Goal: Task Accomplishment & Management: Manage account settings

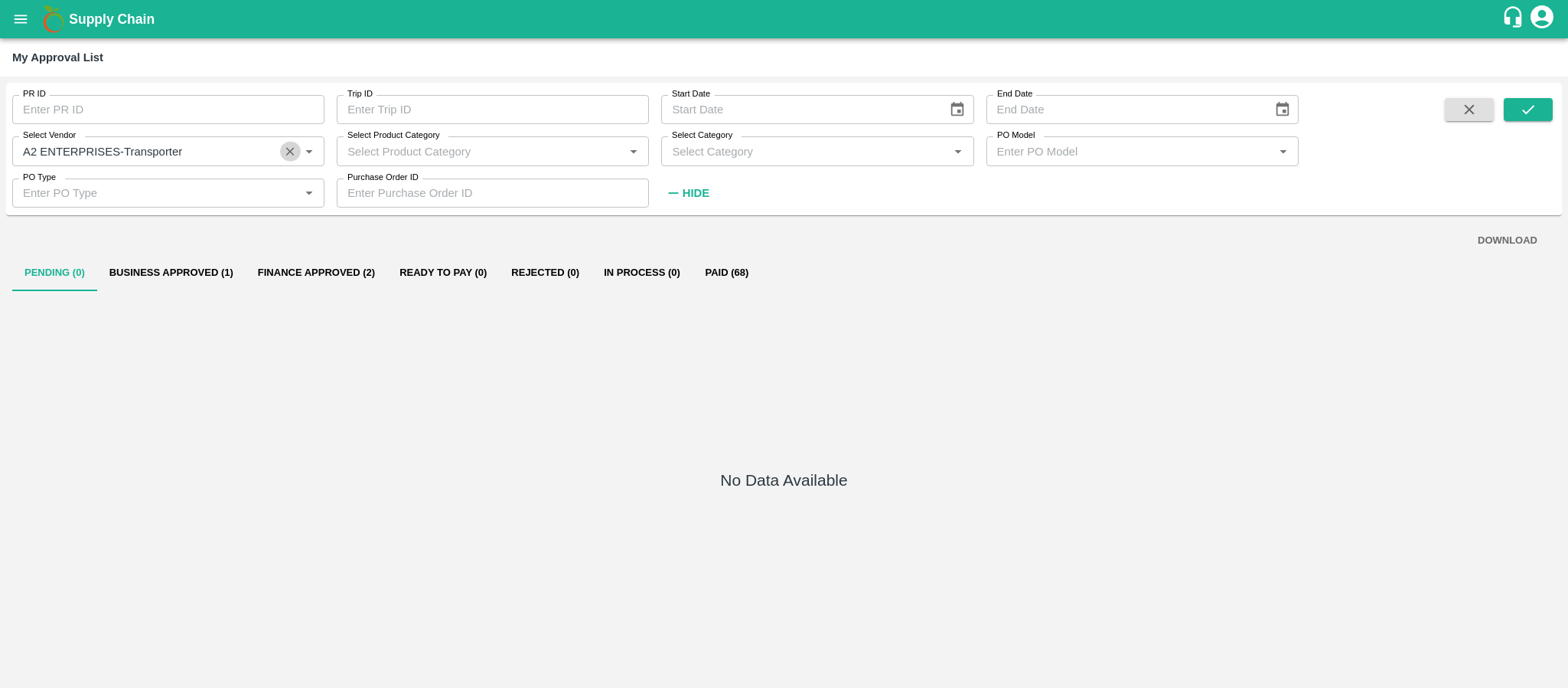
click at [292, 156] on icon "Clear" at bounding box center [291, 152] width 15 height 15
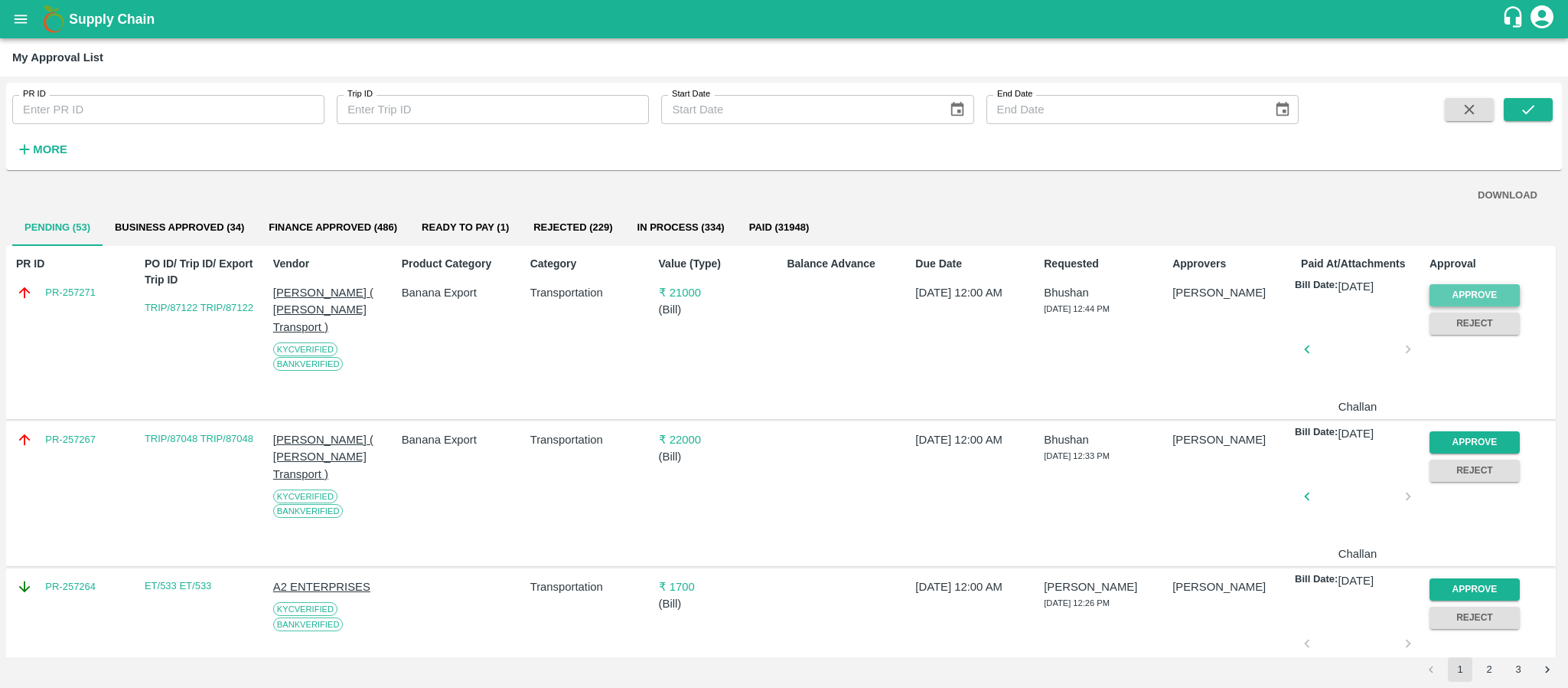
click at [1488, 285] on button "Approve" at bounding box center [1474, 295] width 91 height 22
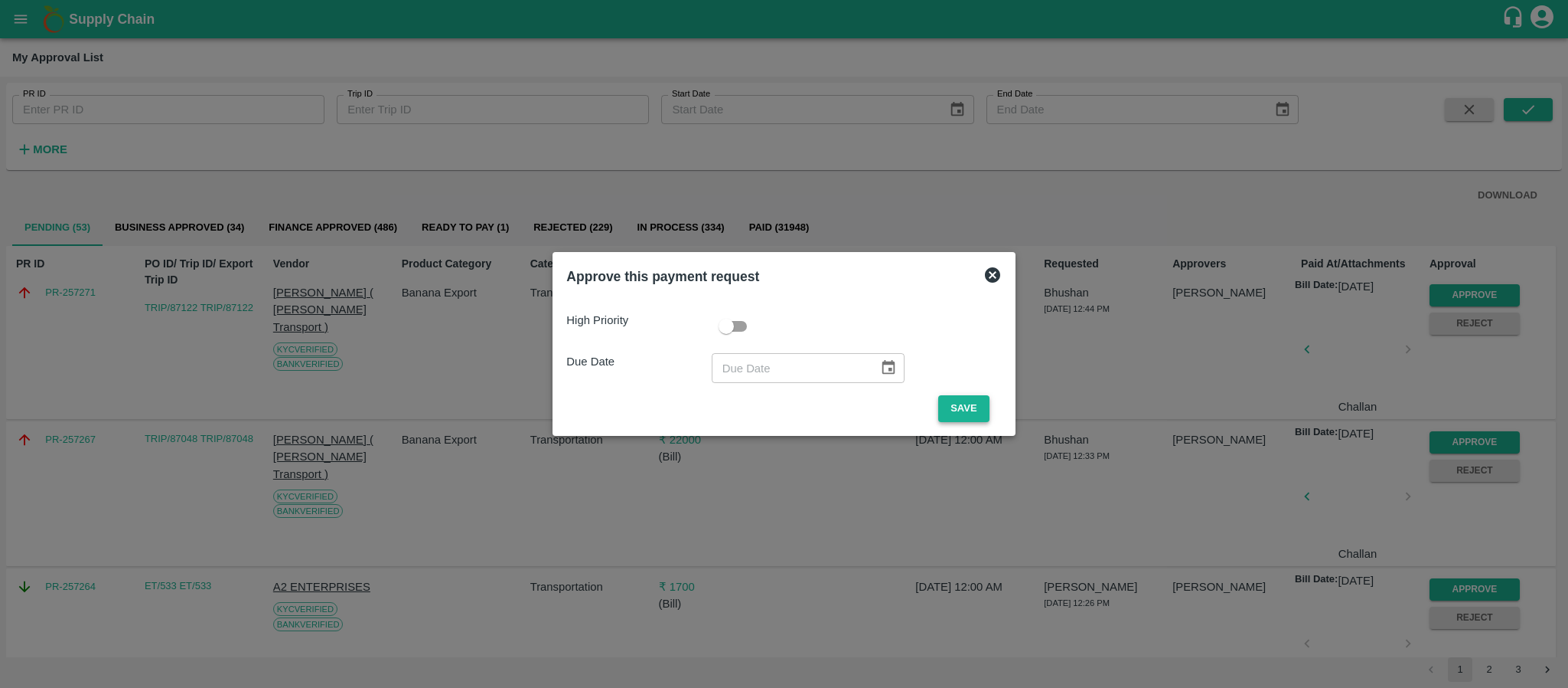
click at [967, 409] on button "Save" at bounding box center [964, 408] width 51 height 27
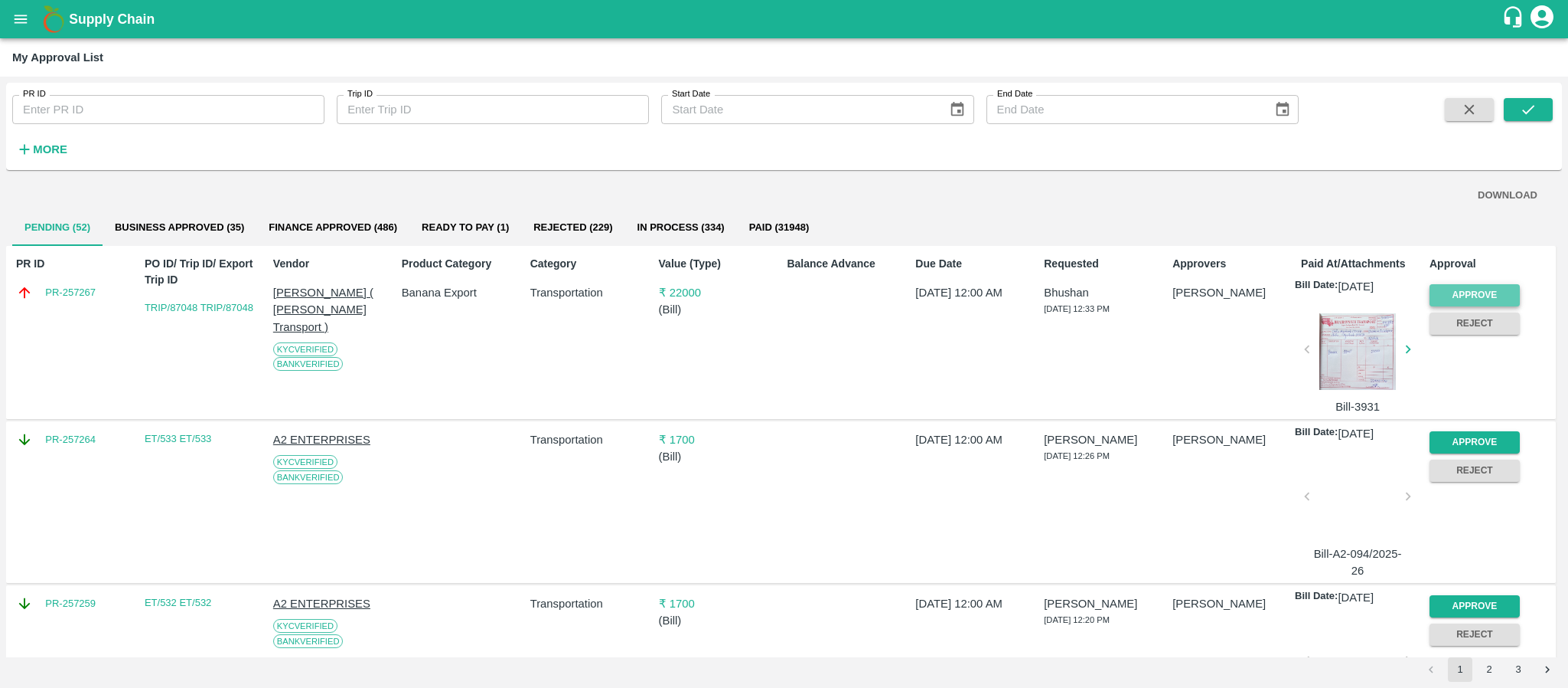
click at [1476, 292] on button "Approve" at bounding box center [1474, 295] width 91 height 22
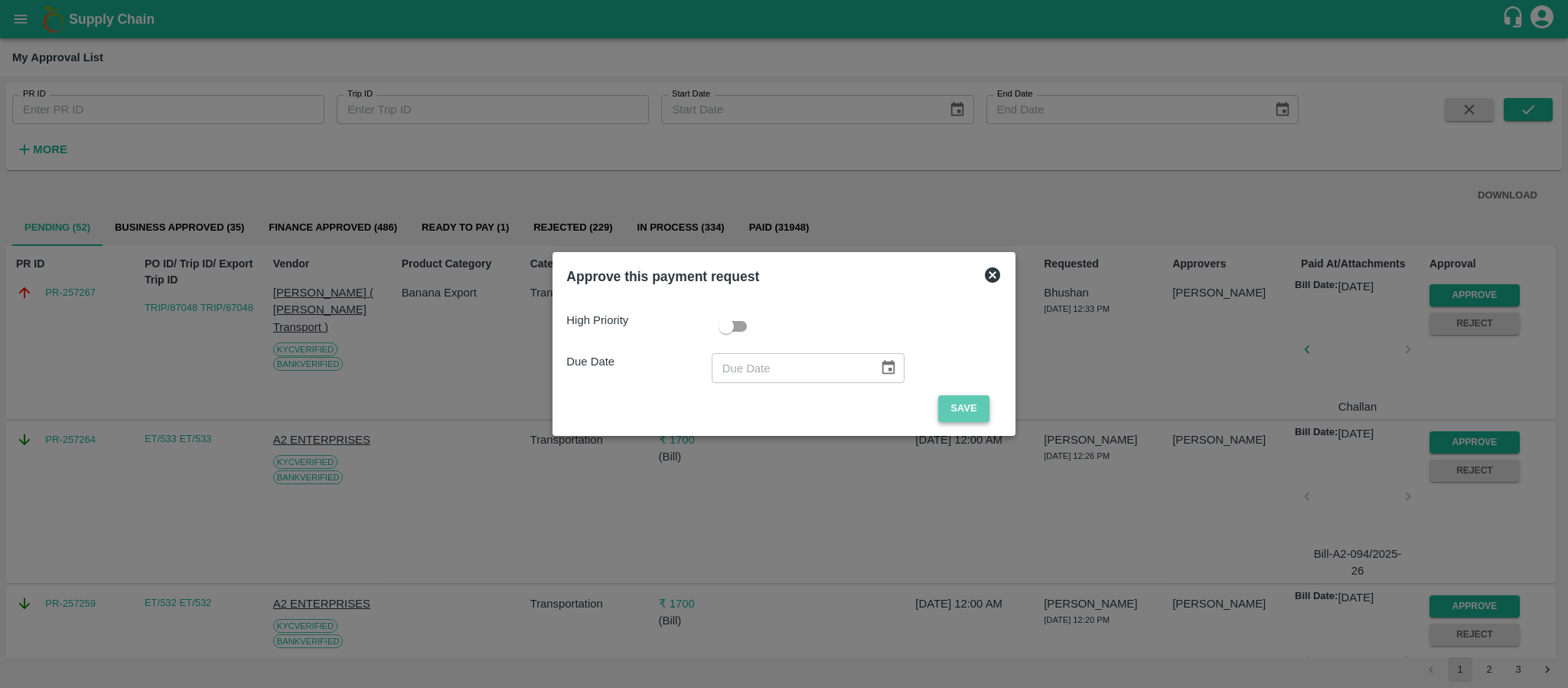
click at [946, 400] on button "Save" at bounding box center [964, 408] width 51 height 27
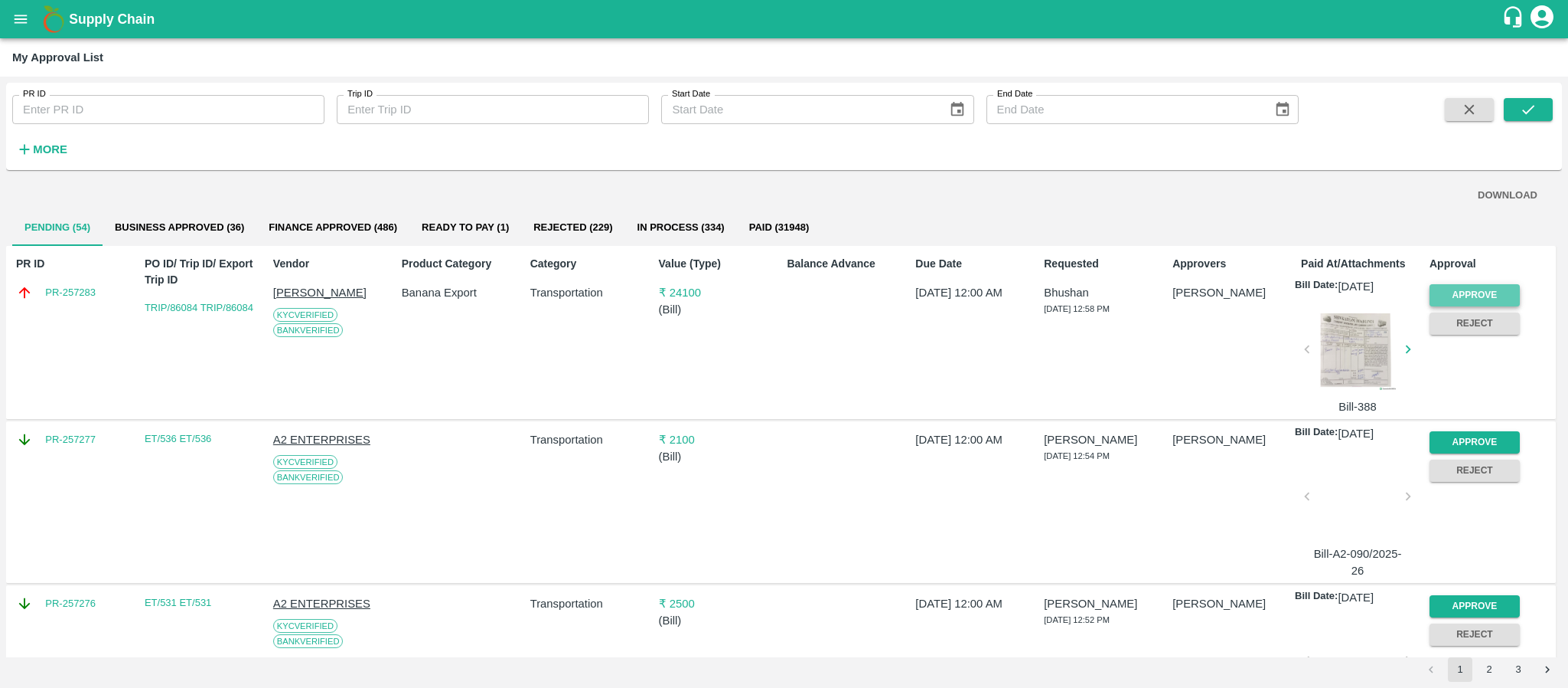
click at [1459, 287] on button "Approve" at bounding box center [1474, 295] width 91 height 22
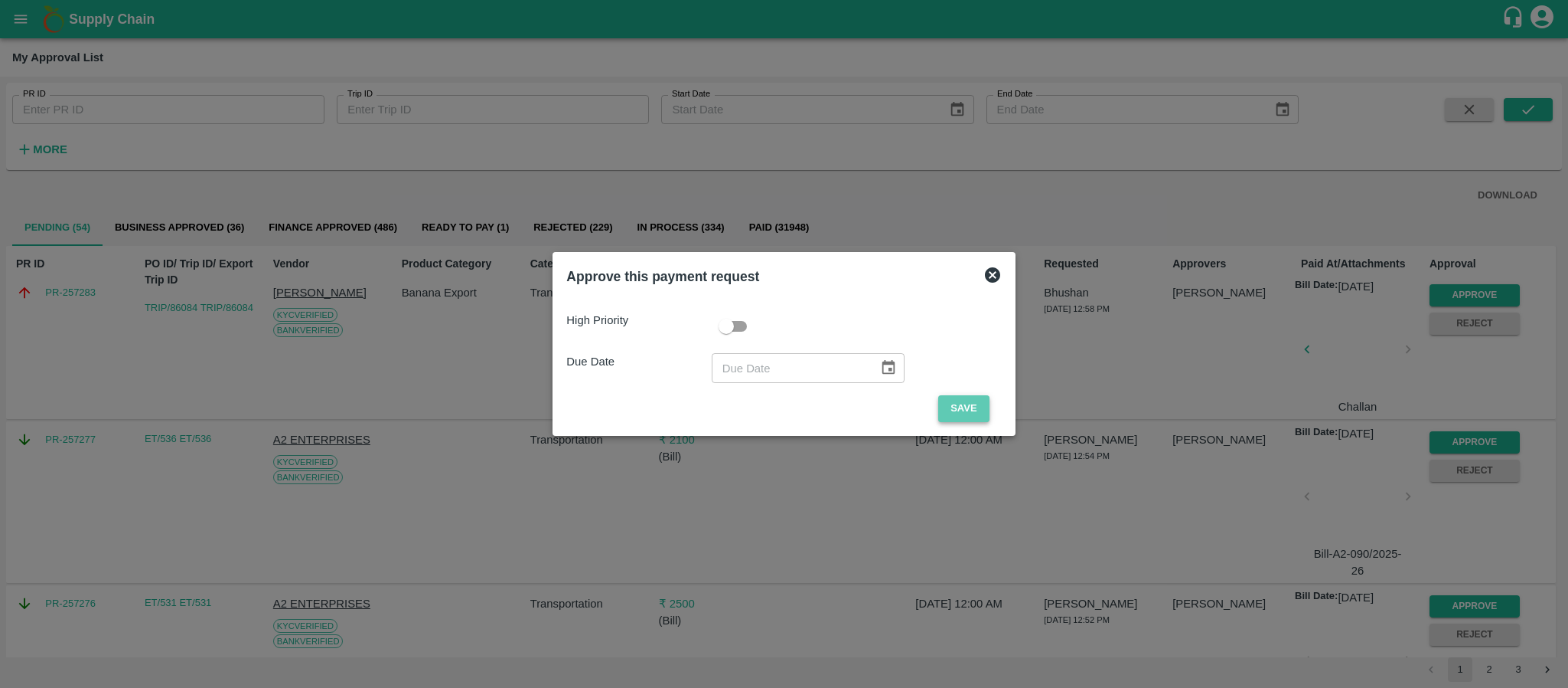
click at [953, 395] on button "Save" at bounding box center [964, 408] width 51 height 27
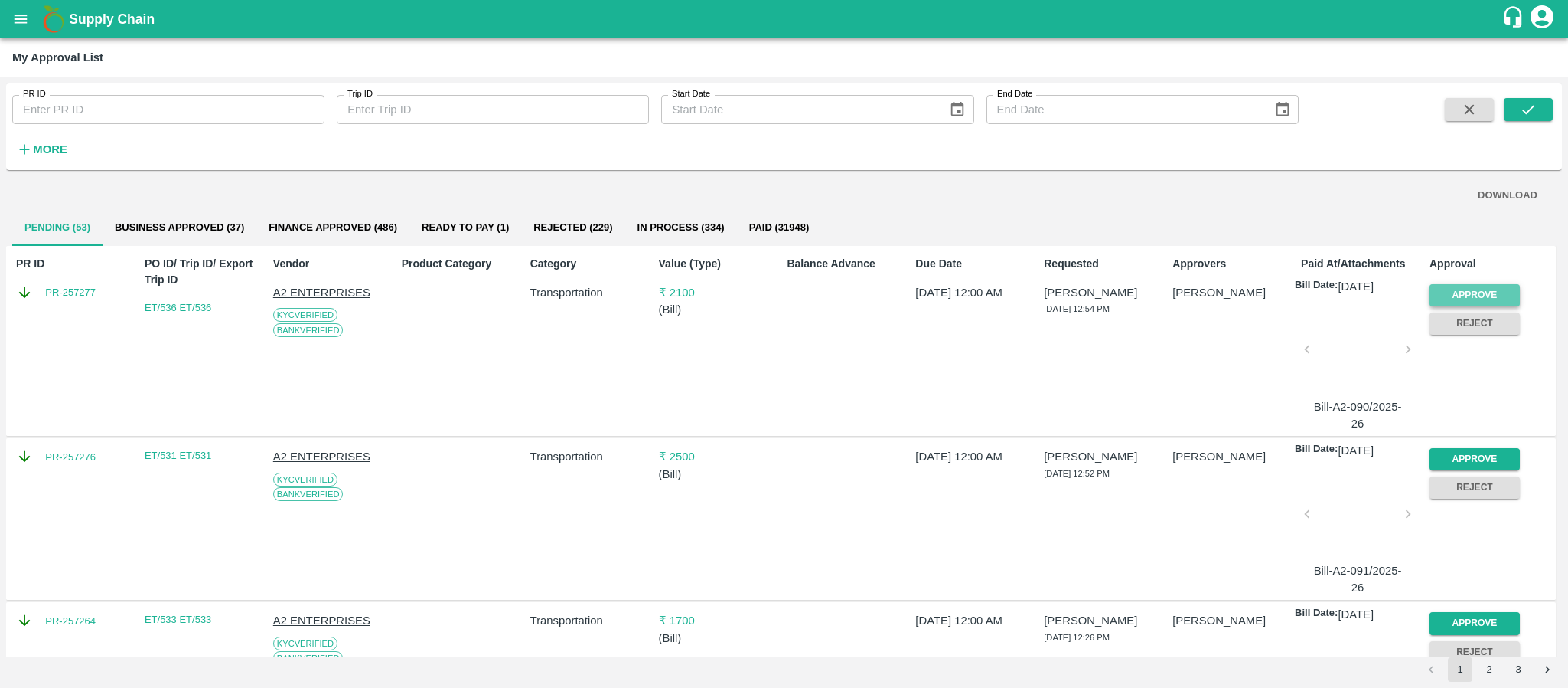
click at [1483, 303] on button "Approve" at bounding box center [1474, 295] width 91 height 22
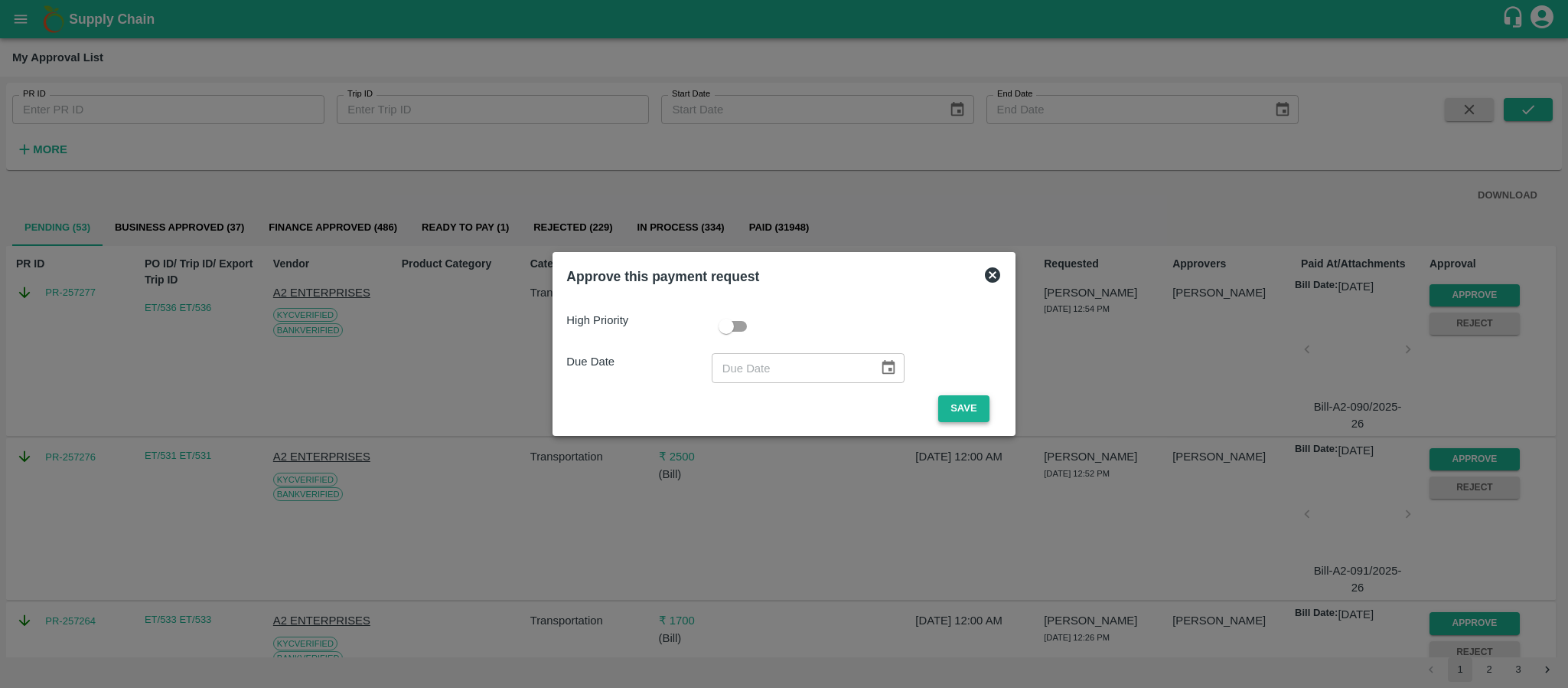
click at [961, 405] on button "Save" at bounding box center [964, 408] width 51 height 27
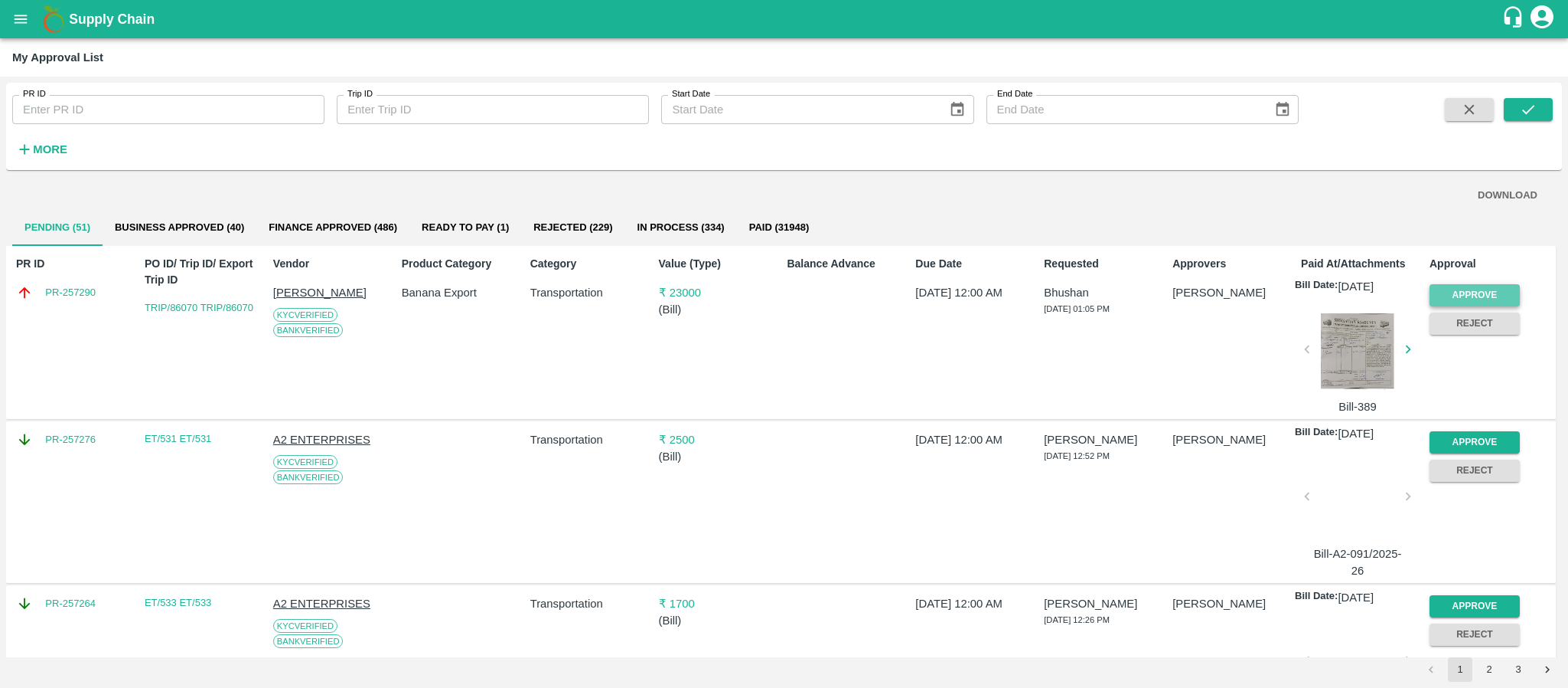
click at [1486, 289] on button "Approve" at bounding box center [1474, 295] width 91 height 22
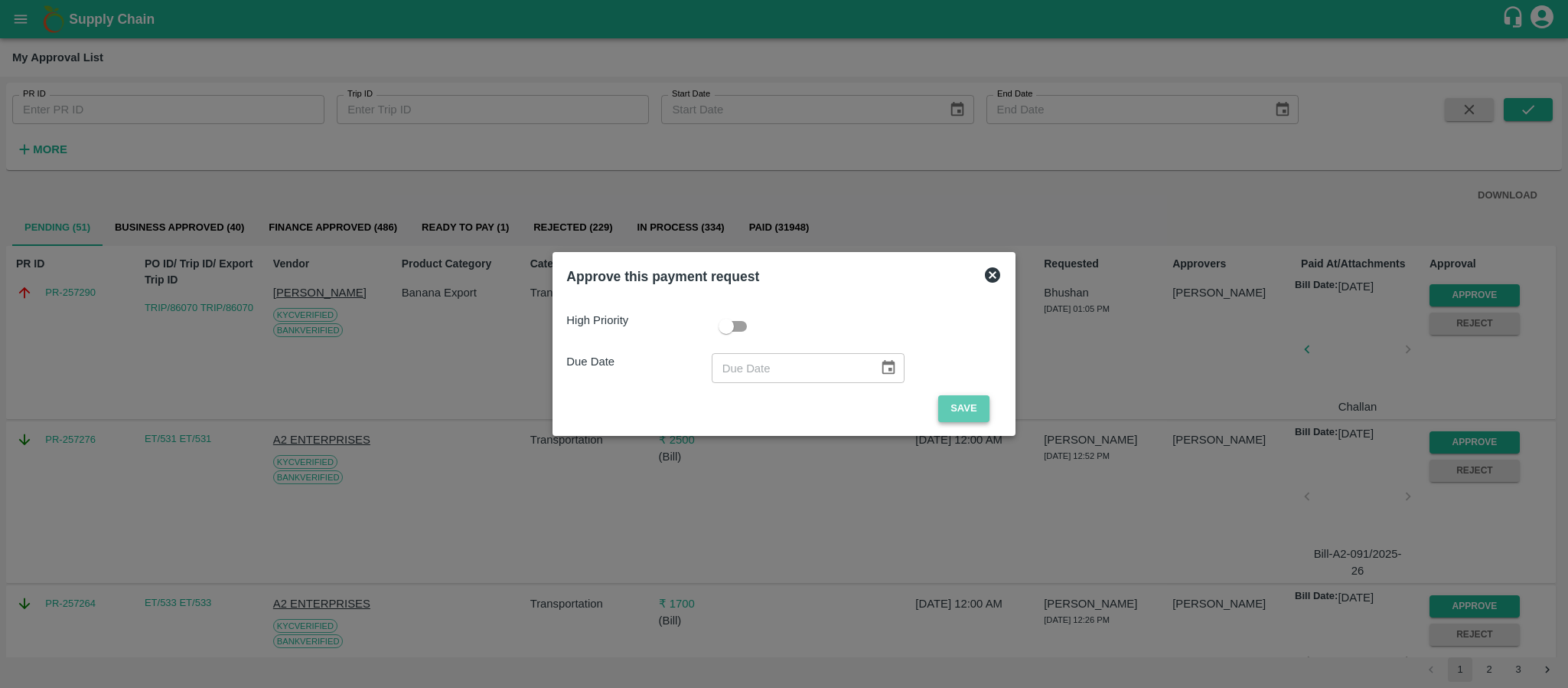
click at [960, 401] on button "Save" at bounding box center [964, 408] width 51 height 27
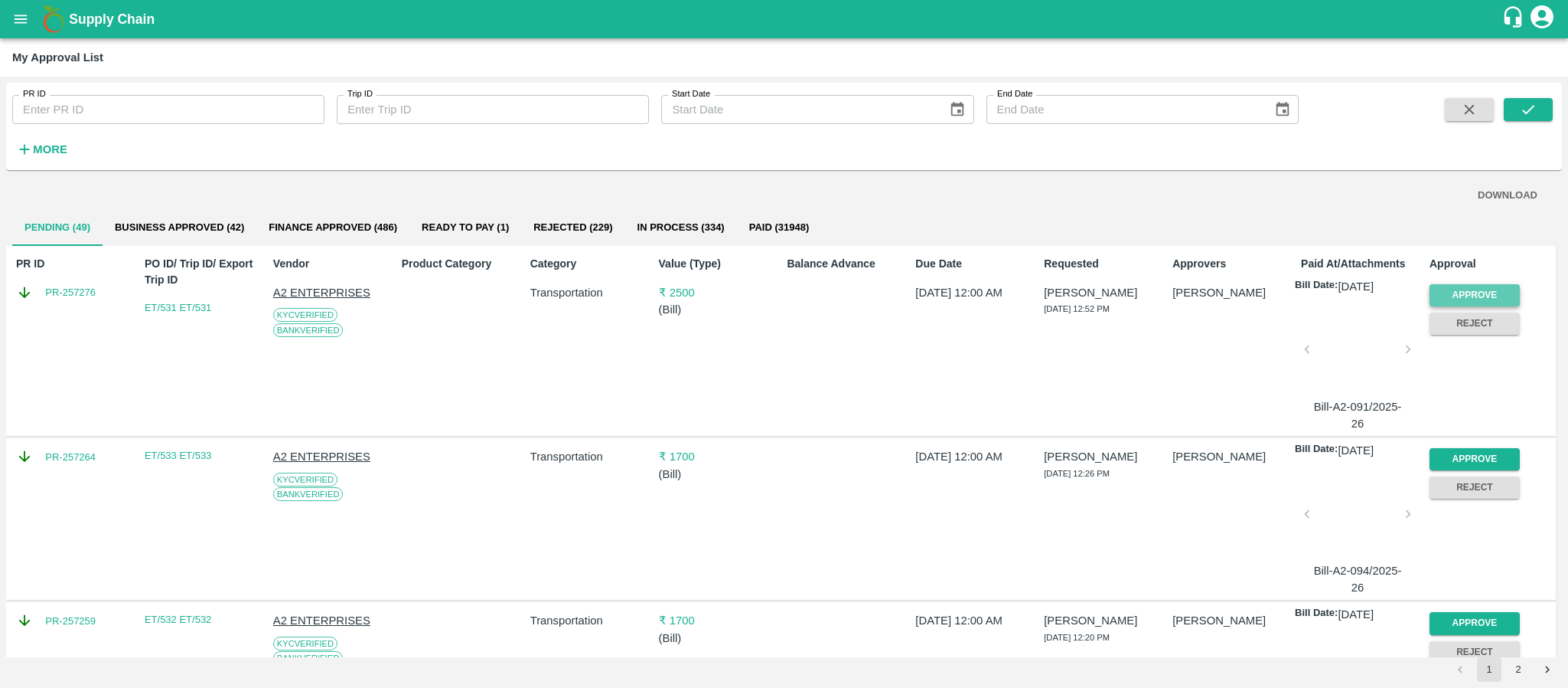
click at [1453, 292] on button "Approve" at bounding box center [1474, 295] width 91 height 22
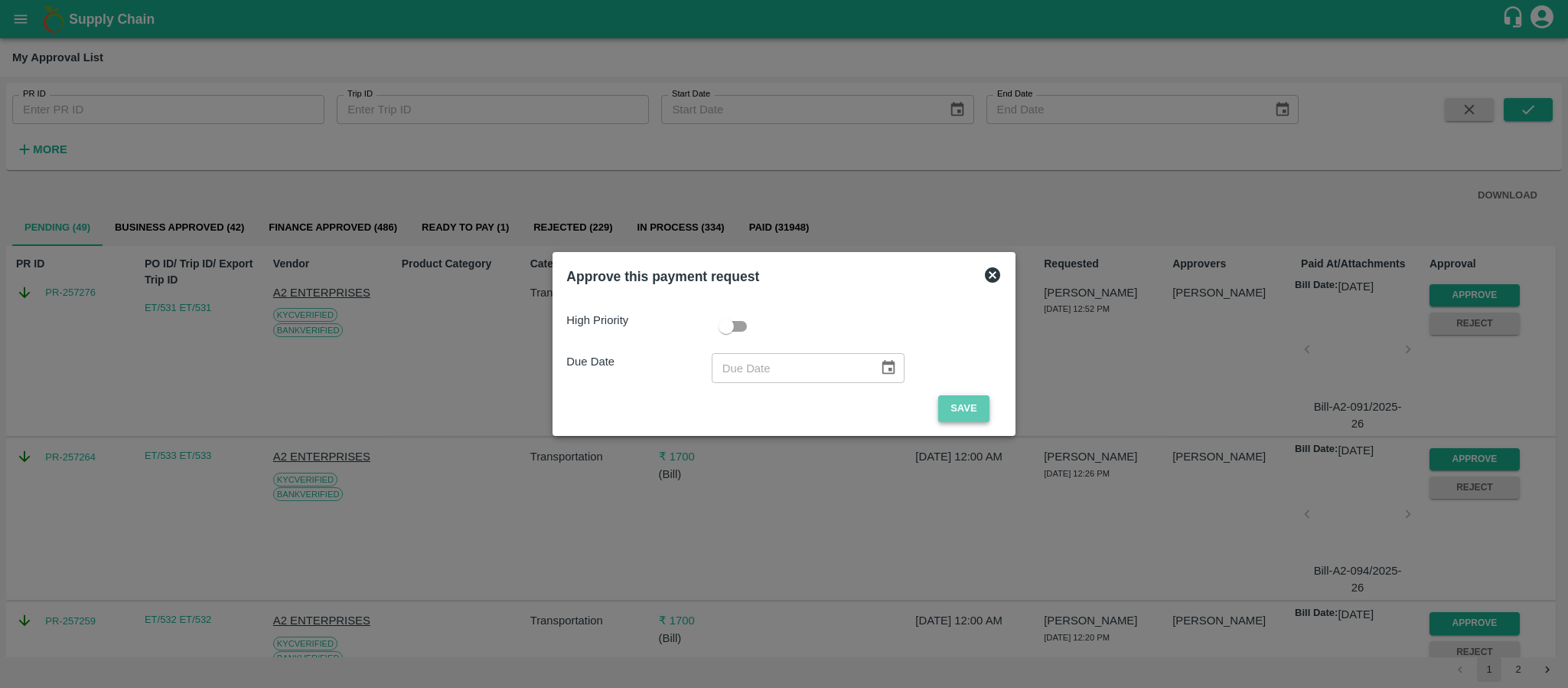
click at [951, 404] on button "Save" at bounding box center [964, 408] width 51 height 27
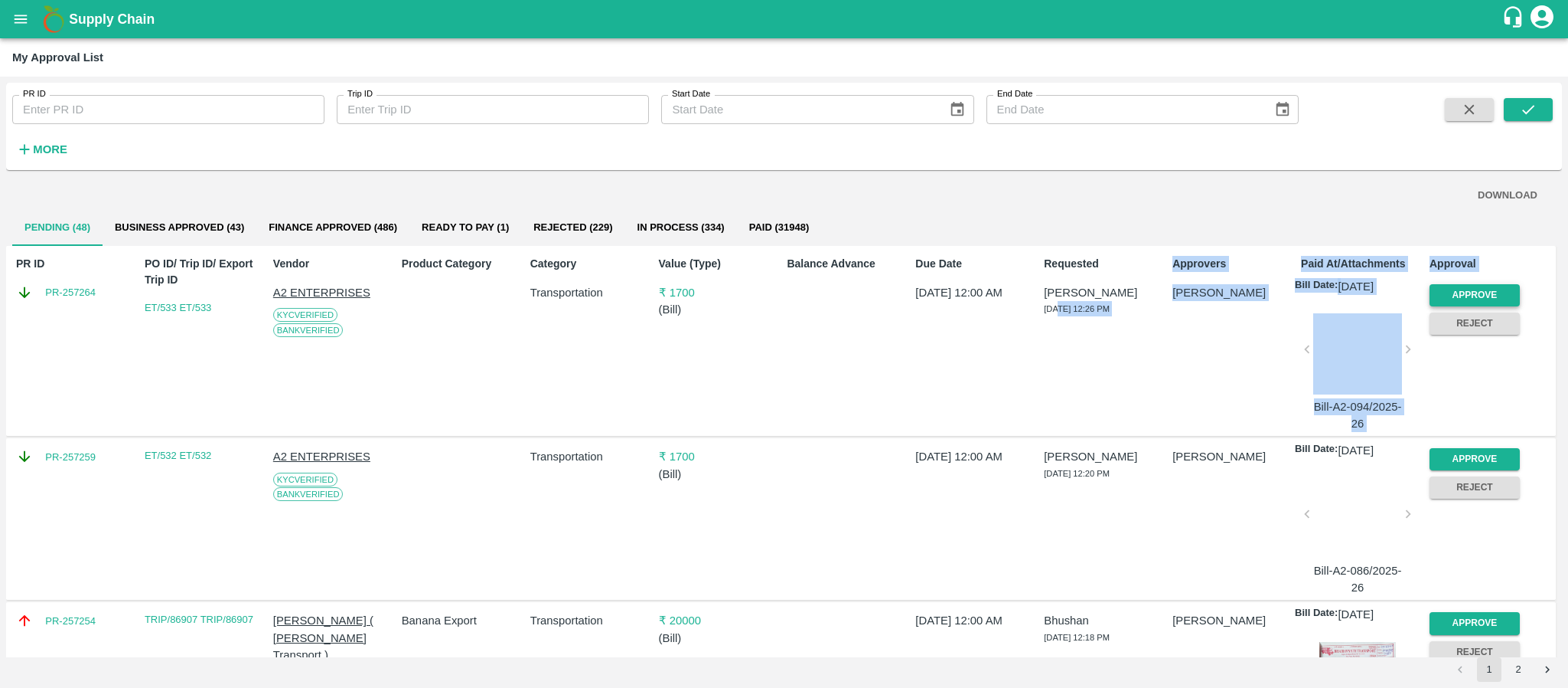
drag, startPoint x: 1057, startPoint y: 395, endPoint x: 1476, endPoint y: 288, distance: 432.4
click at [1476, 288] on div "PR ID PR-257264 PO ID/ Trip ID/ Export Trip ID ET/533 ET/533 Vendor A2 ENTERPRI…" at bounding box center [781, 342] width 1549 height 191
click at [1476, 288] on button "Approve" at bounding box center [1474, 295] width 91 height 22
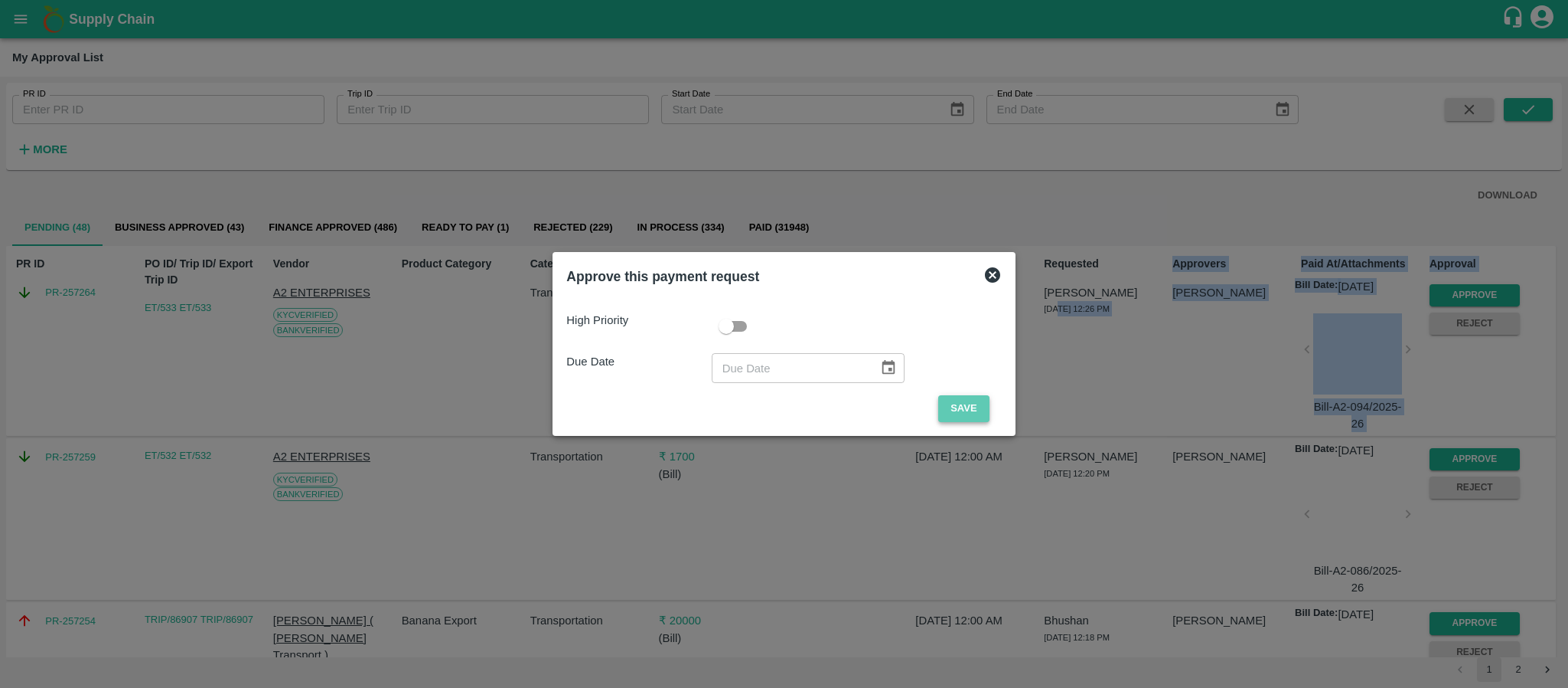
click at [953, 403] on button "Save" at bounding box center [964, 408] width 51 height 27
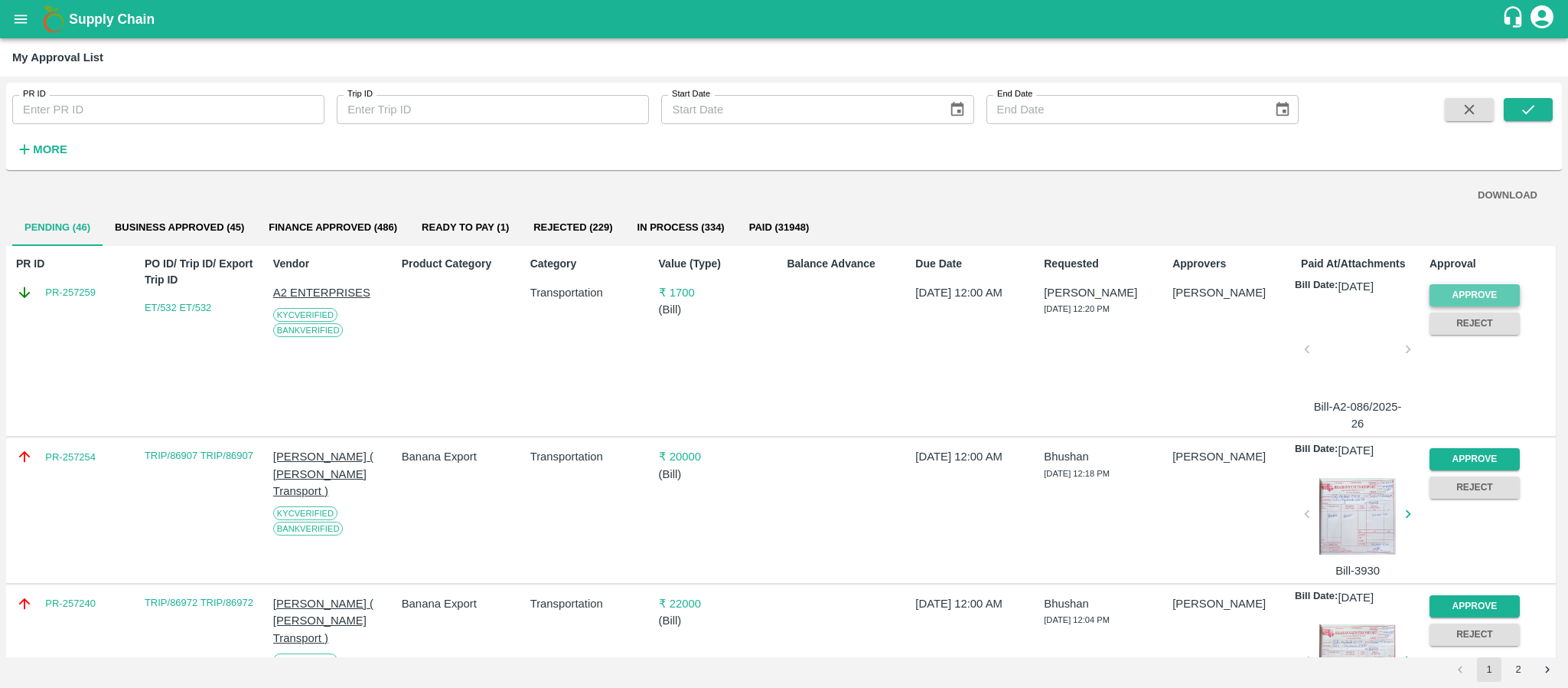
click at [1477, 288] on button "Approve" at bounding box center [1474, 295] width 91 height 22
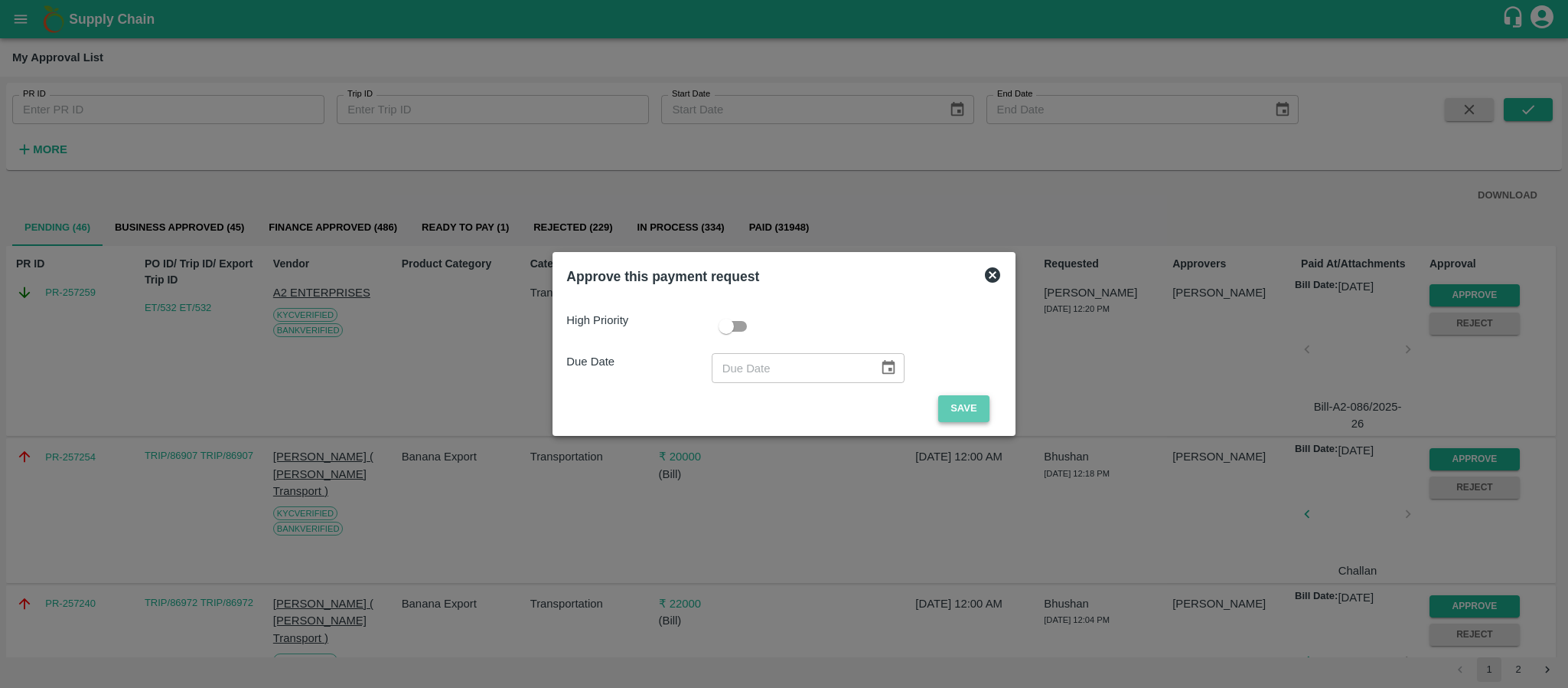
click at [971, 409] on button "Save" at bounding box center [964, 408] width 51 height 27
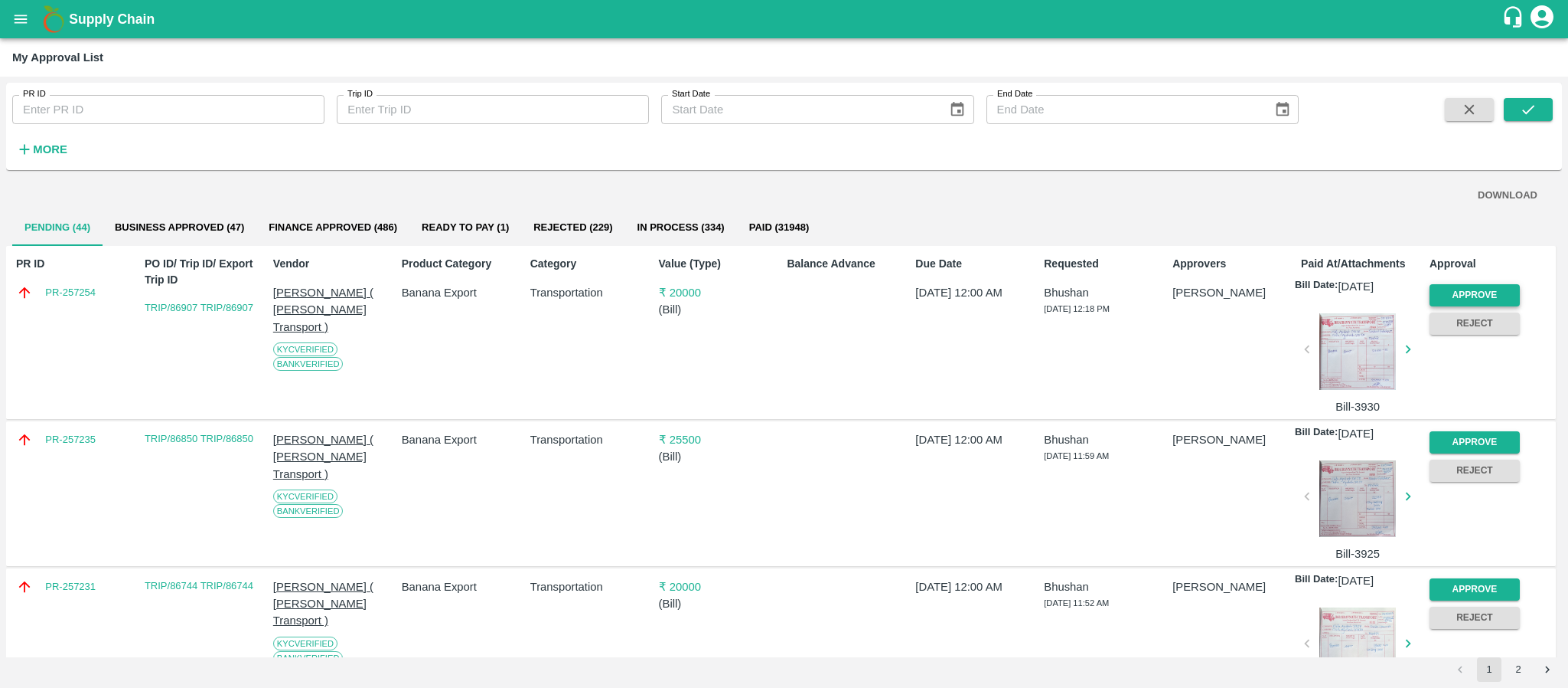
click at [1474, 294] on button "Approve" at bounding box center [1474, 295] width 91 height 22
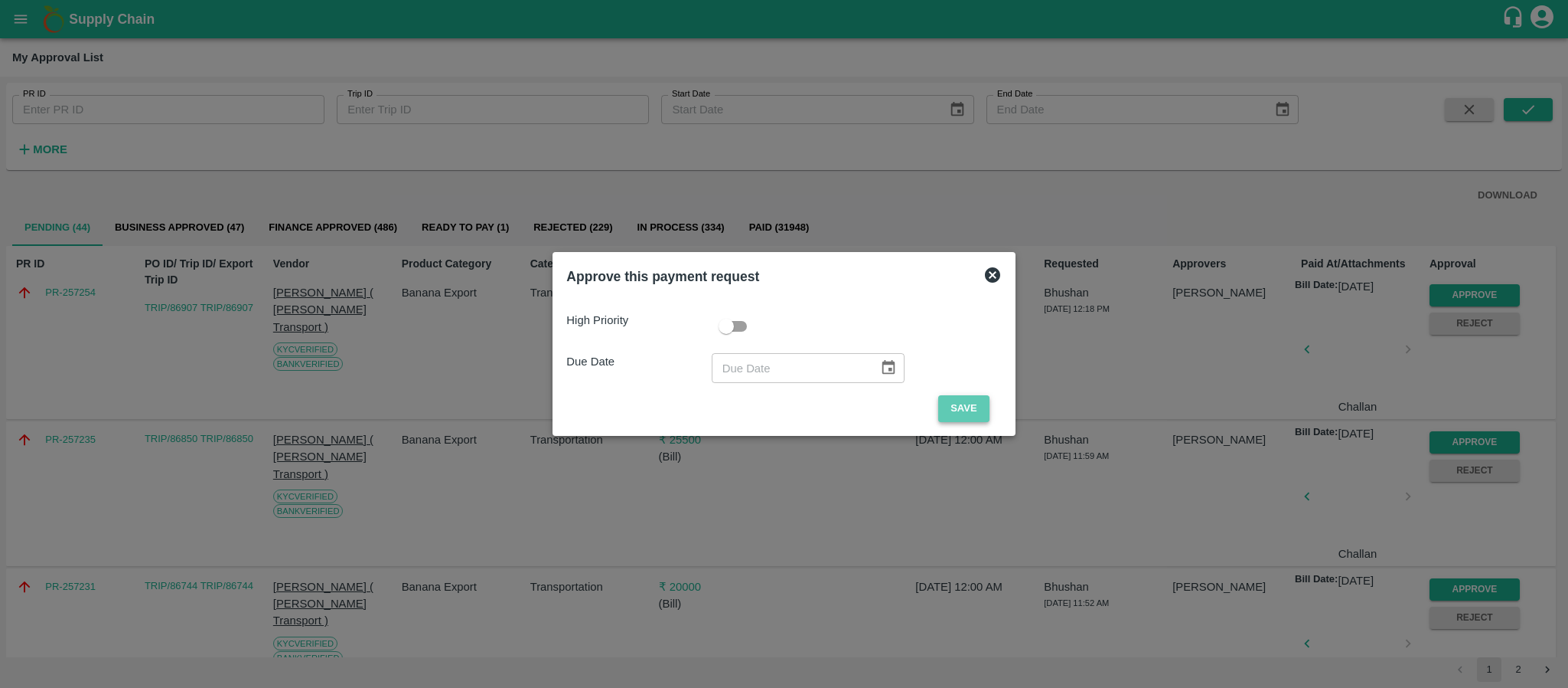
click at [952, 398] on button "Save" at bounding box center [964, 408] width 51 height 27
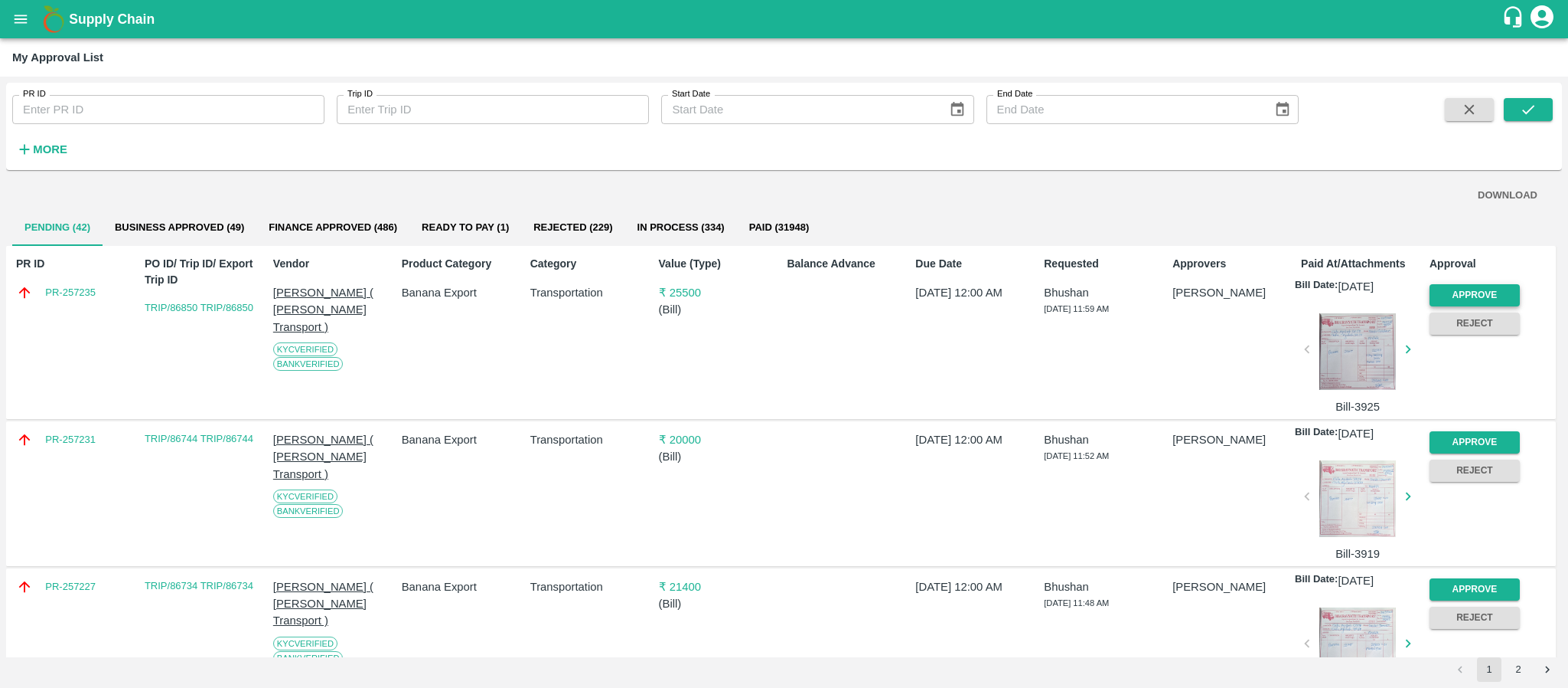
click at [1482, 294] on button "Approve" at bounding box center [1474, 295] width 91 height 22
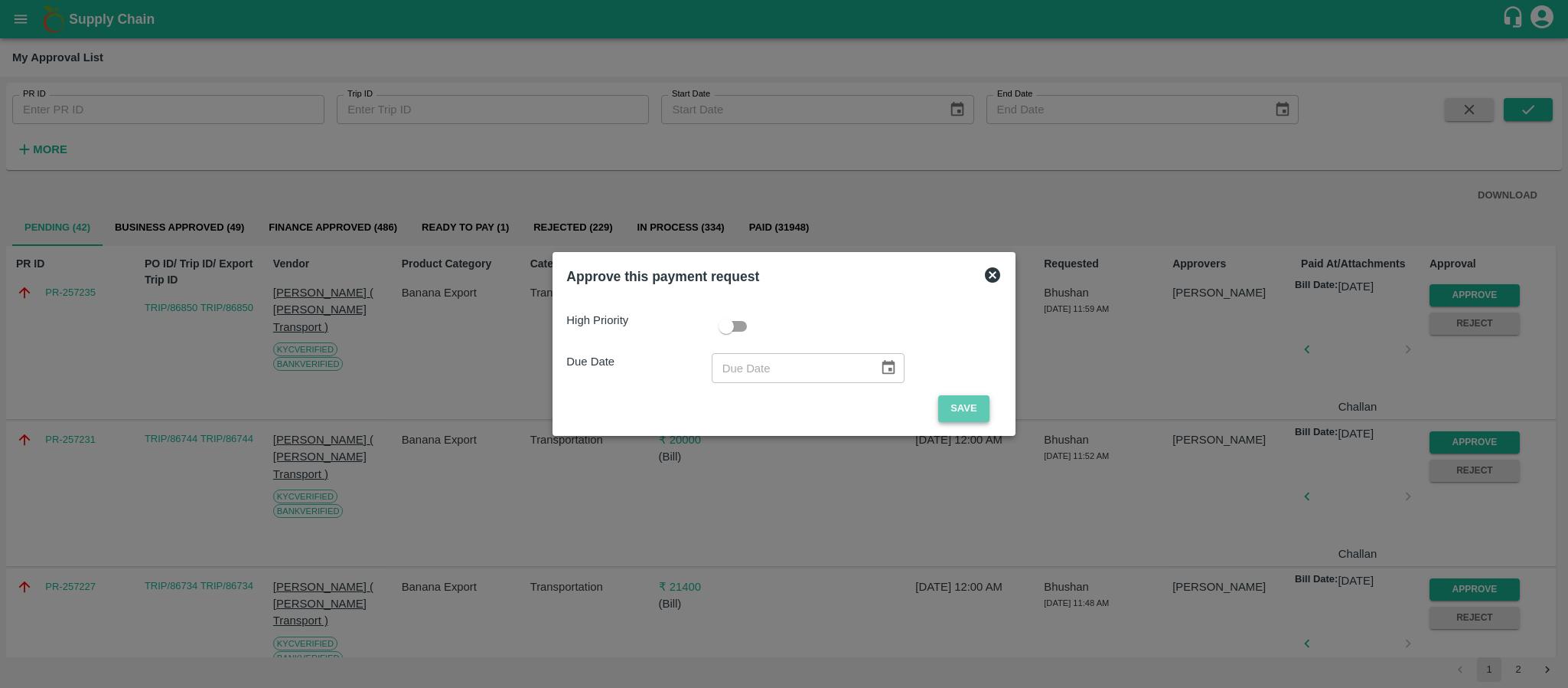
click at [979, 405] on button "Save" at bounding box center [964, 408] width 51 height 27
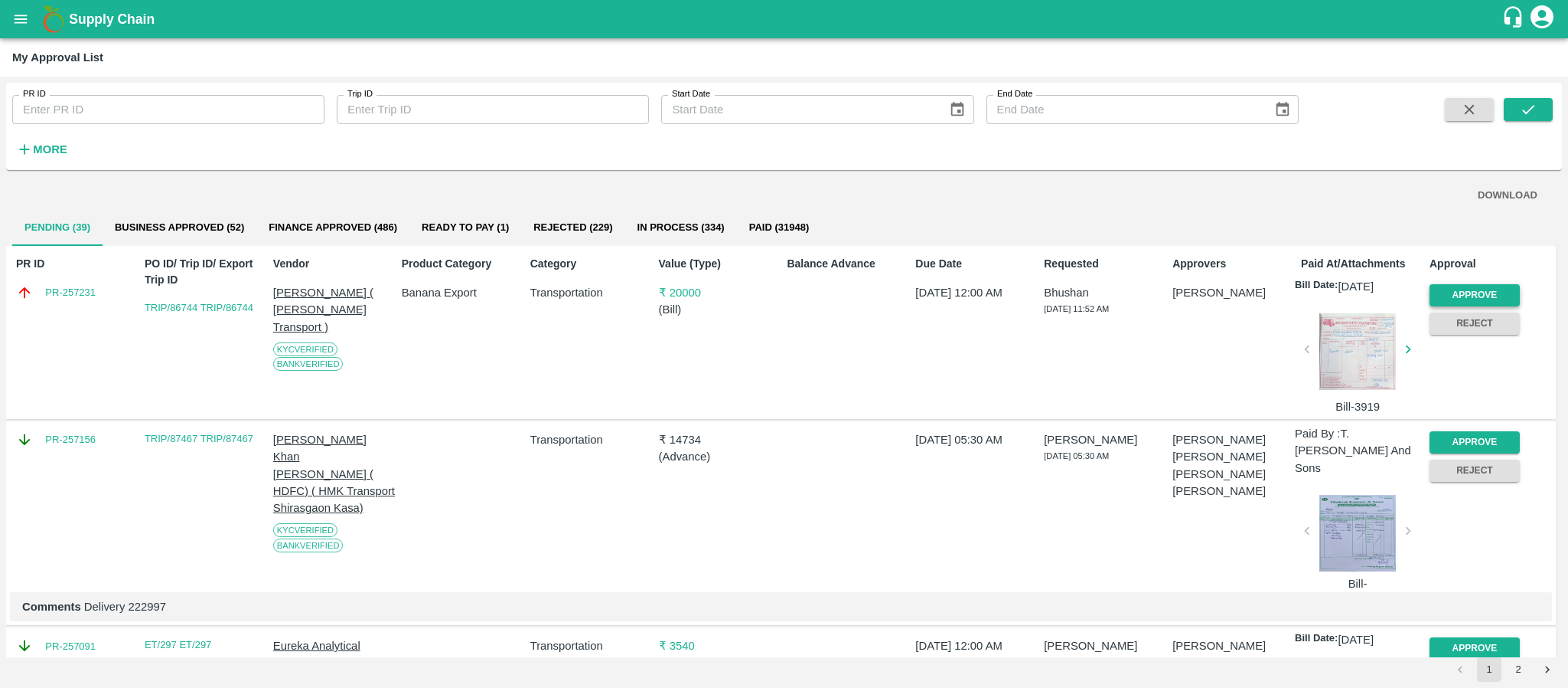
click at [1458, 290] on button "Approve" at bounding box center [1474, 295] width 91 height 22
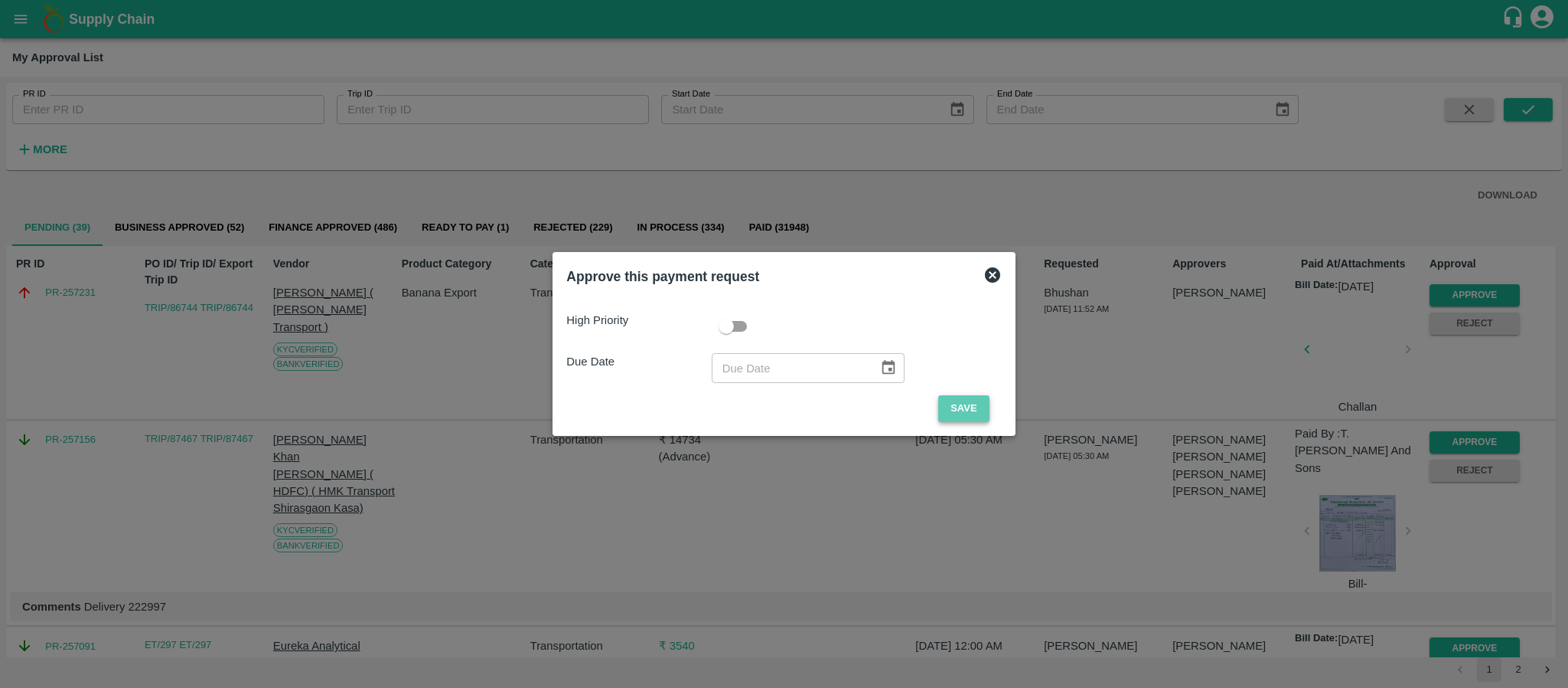
click at [966, 411] on button "Save" at bounding box center [964, 408] width 51 height 27
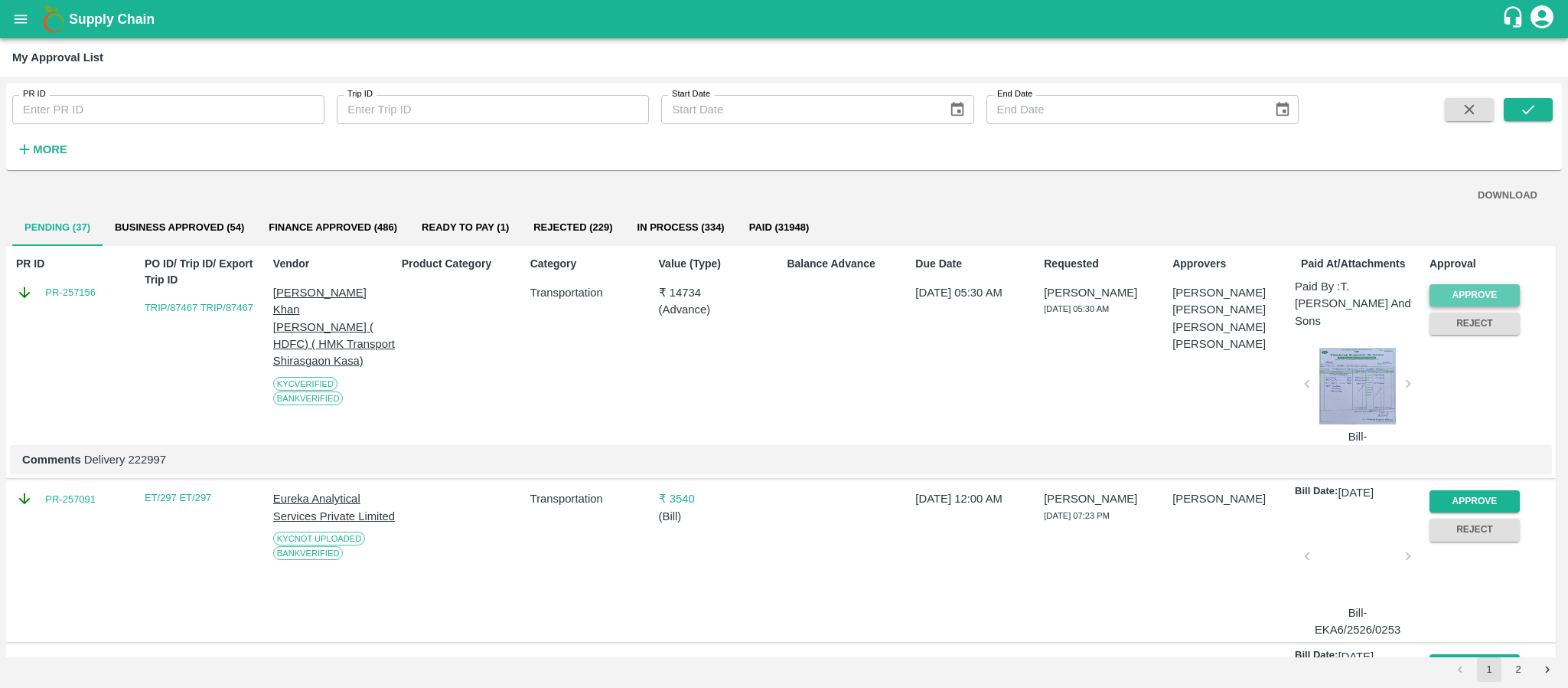
click at [1474, 290] on button "Approve" at bounding box center [1474, 295] width 91 height 22
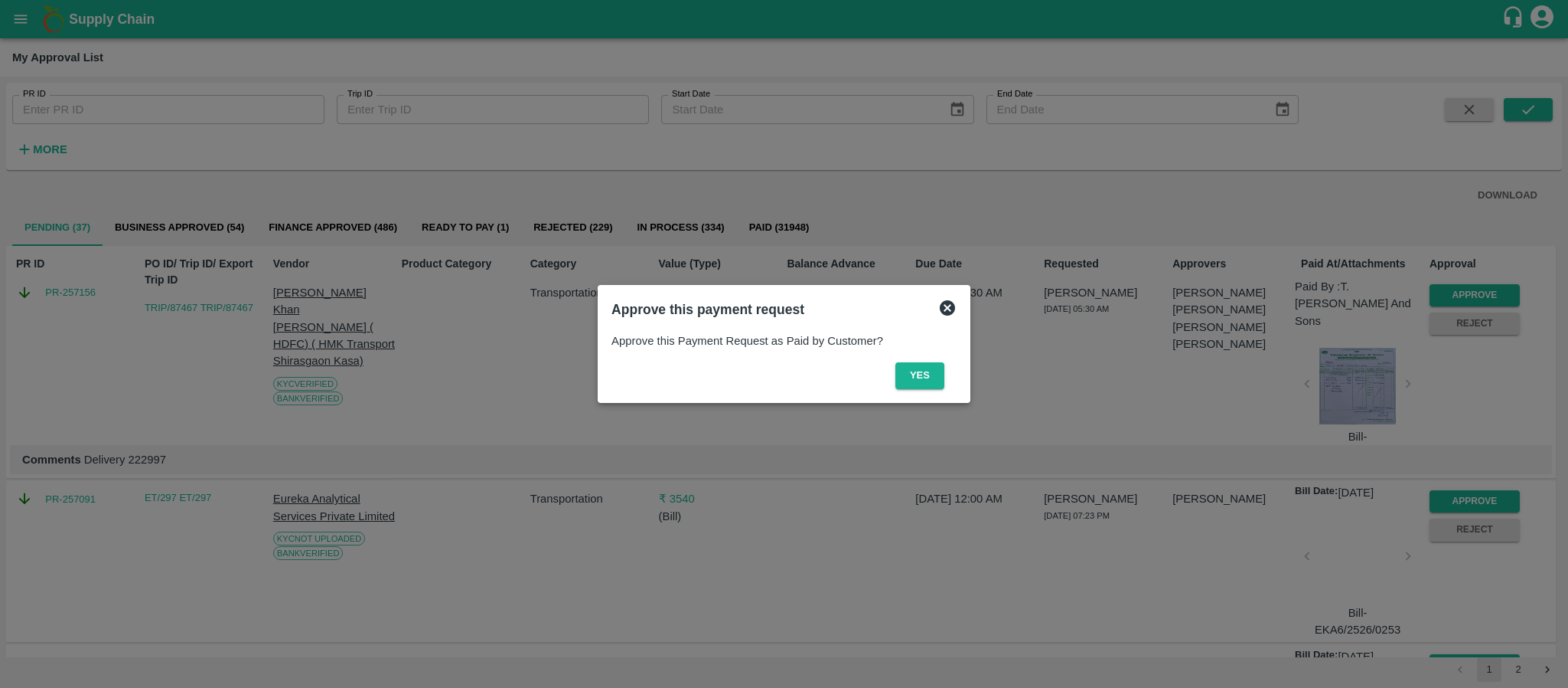
click at [1486, 480] on div at bounding box center [784, 344] width 1568 height 688
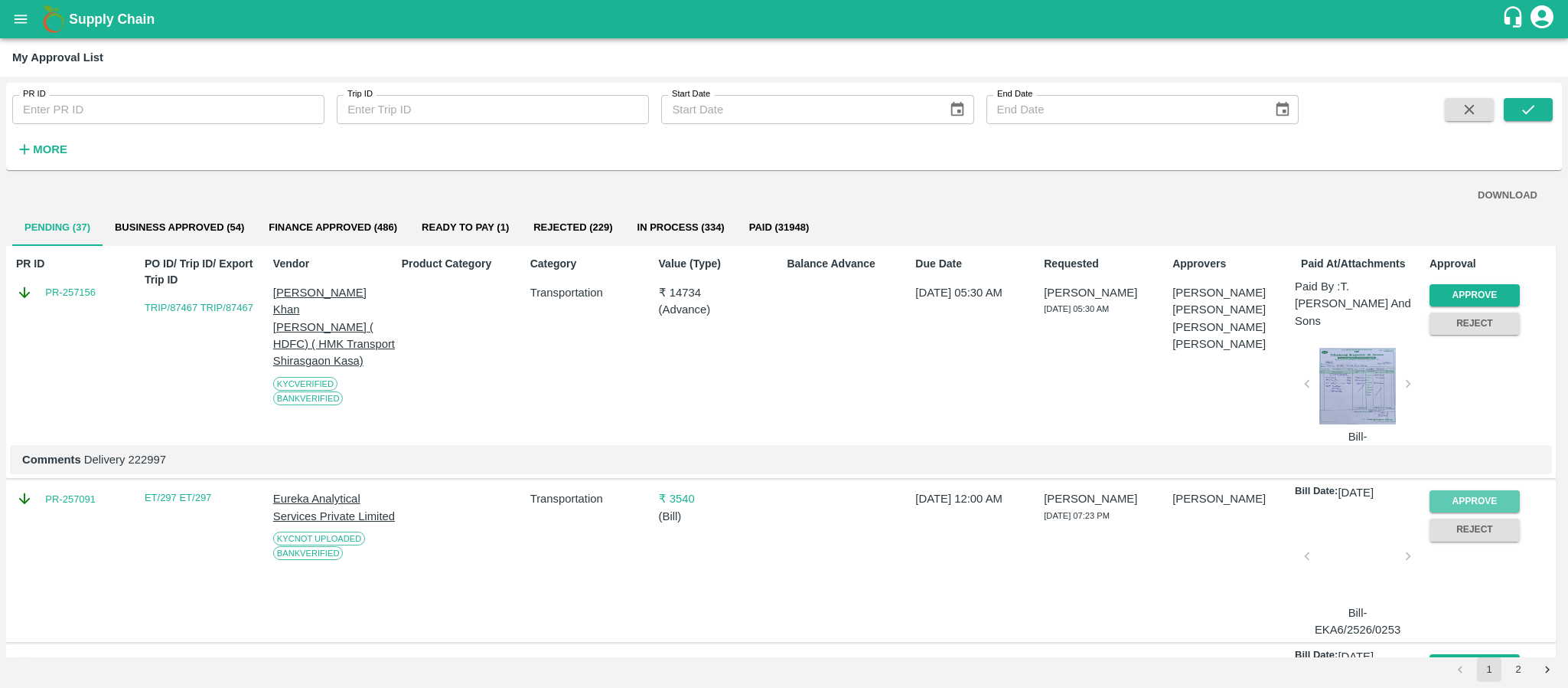
click at [1486, 490] on button "Approve" at bounding box center [1474, 502] width 91 height 22
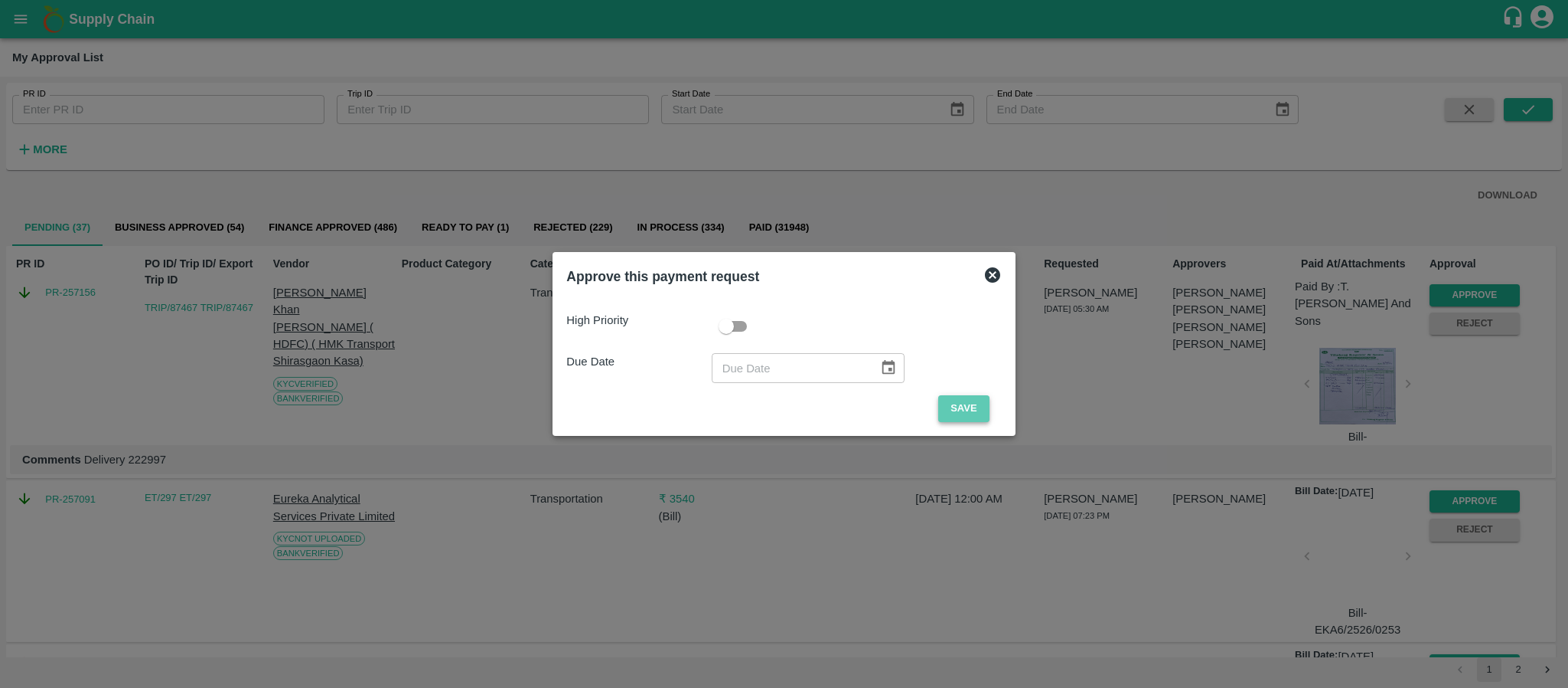
click at [961, 407] on button "Save" at bounding box center [964, 408] width 51 height 27
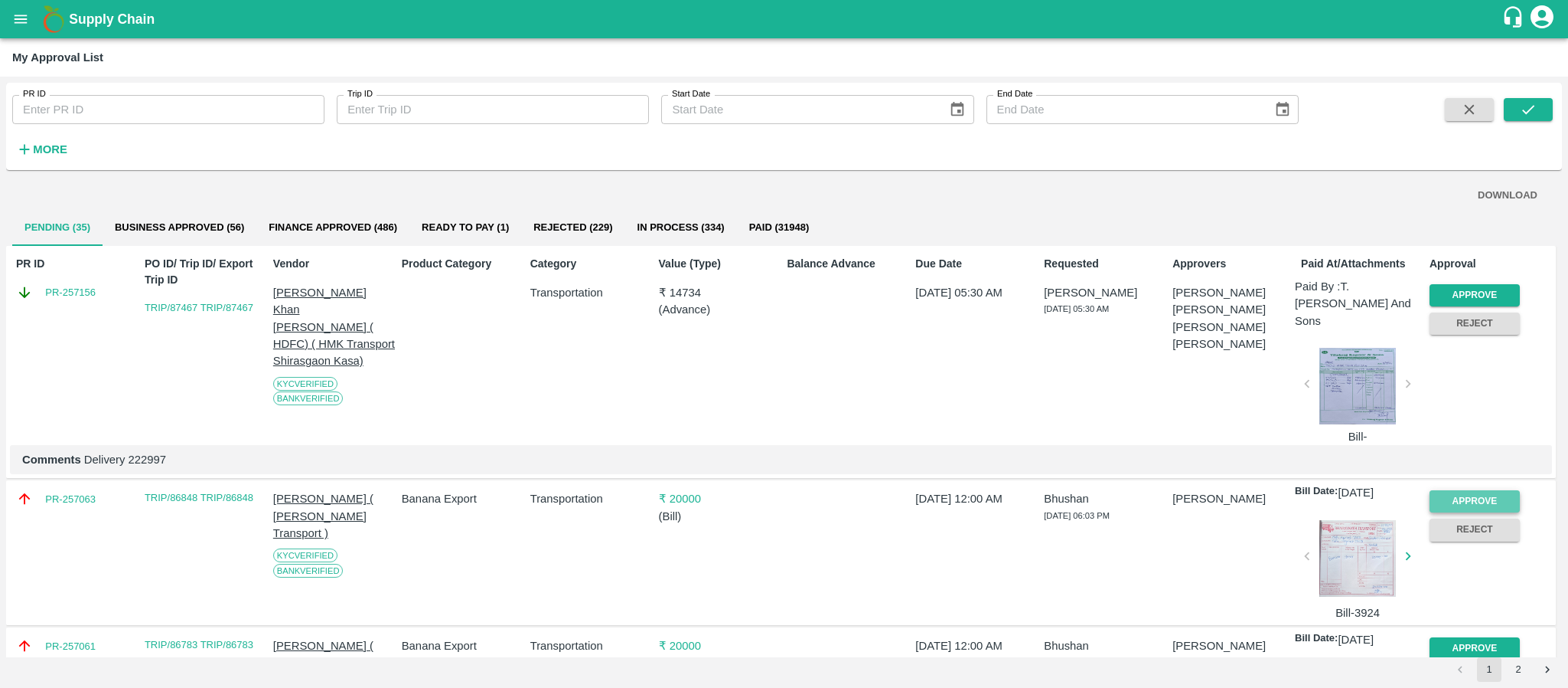
click at [1452, 490] on button "Approve" at bounding box center [1474, 502] width 91 height 22
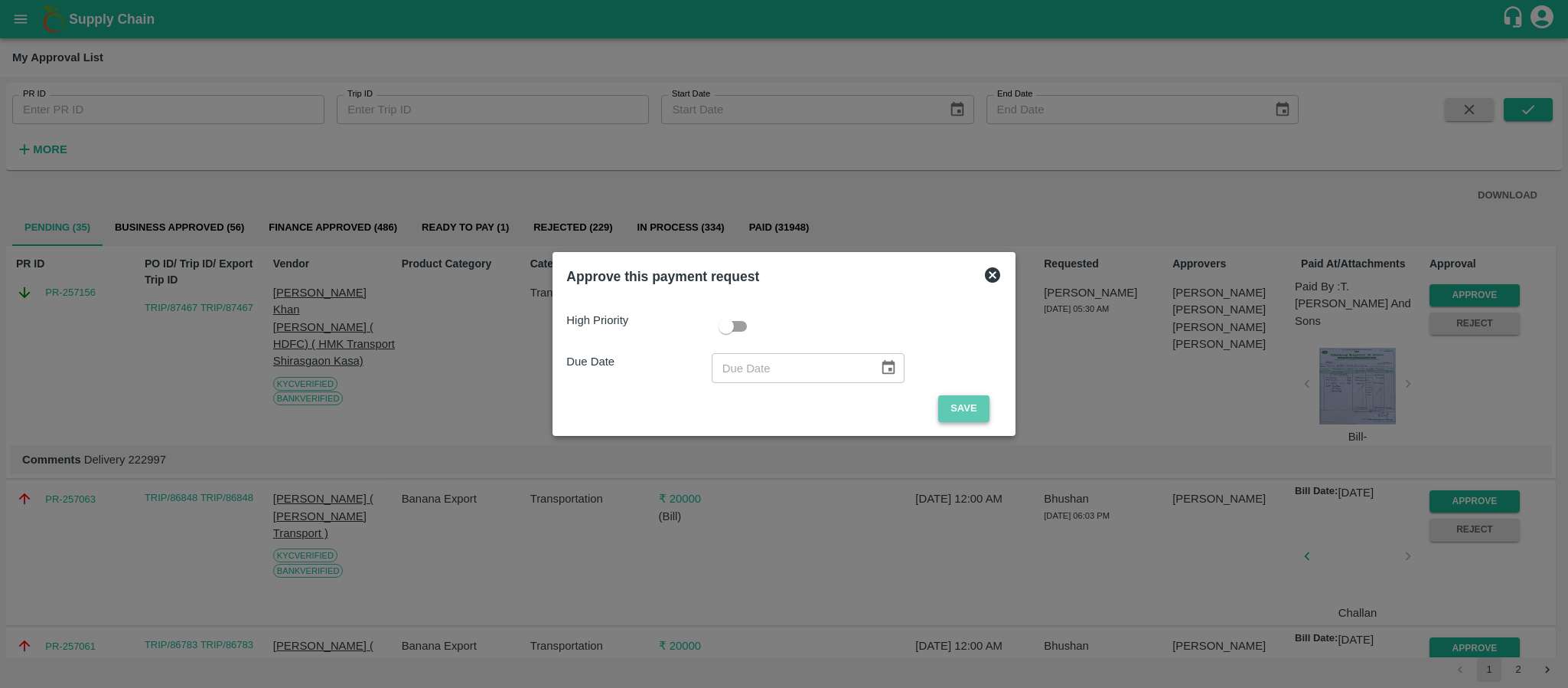
click at [967, 403] on button "Save" at bounding box center [964, 408] width 51 height 27
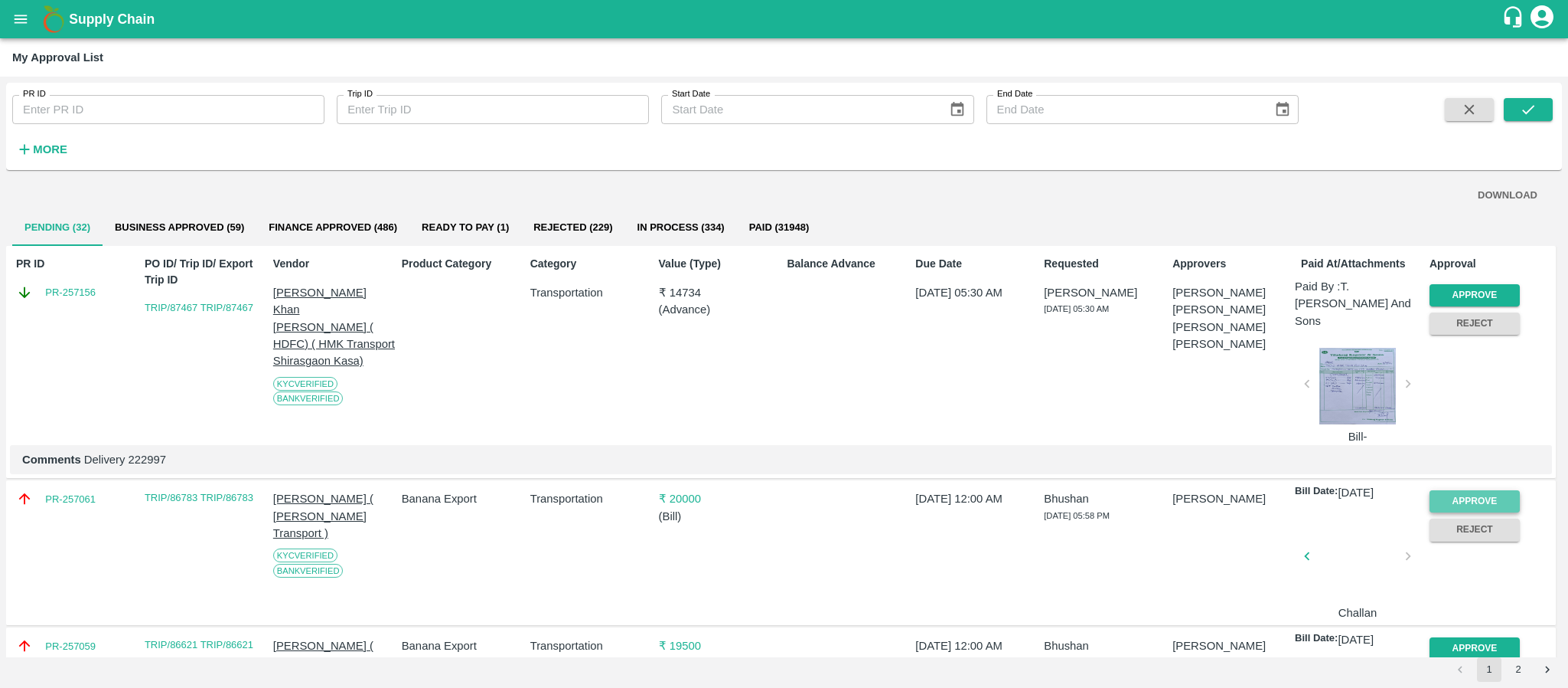
click at [1463, 490] on button "Approve" at bounding box center [1474, 502] width 91 height 22
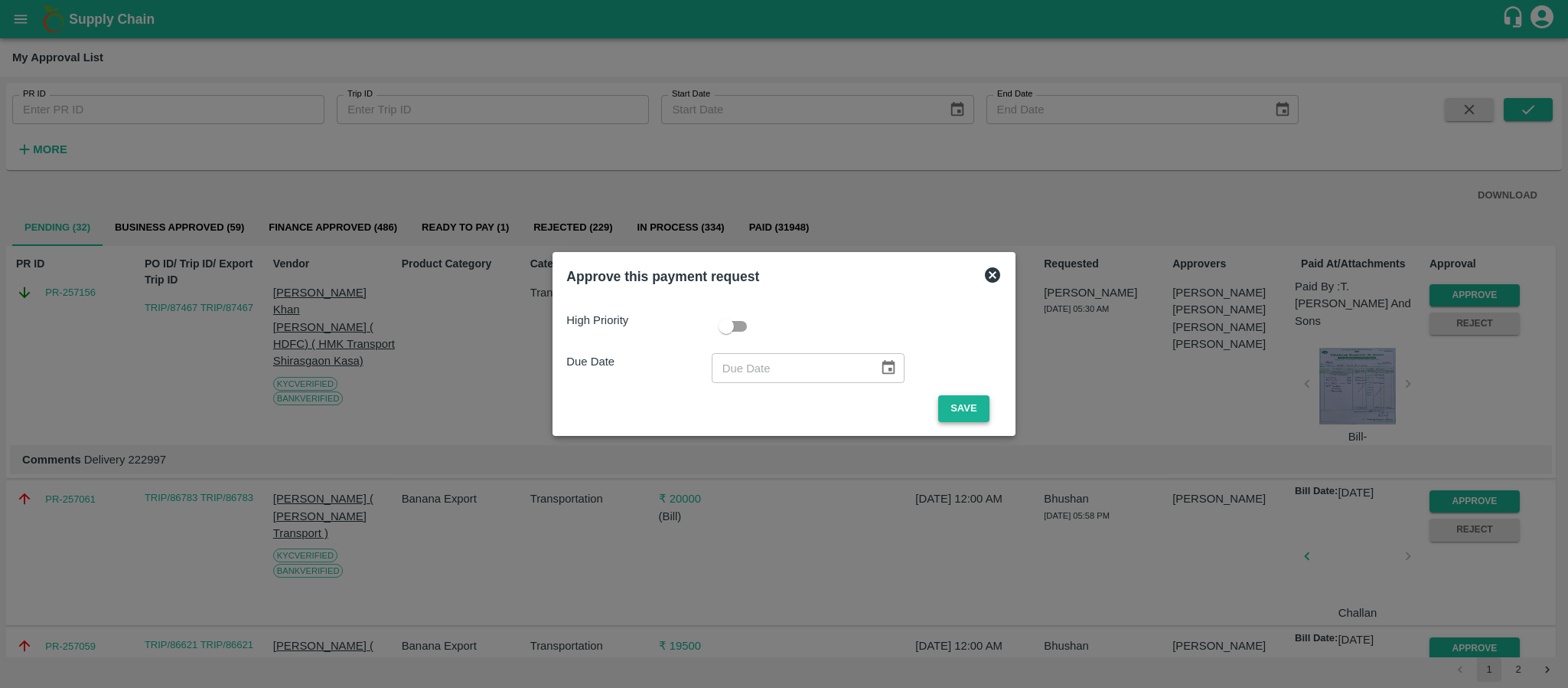
click at [969, 403] on button "Save" at bounding box center [964, 408] width 51 height 27
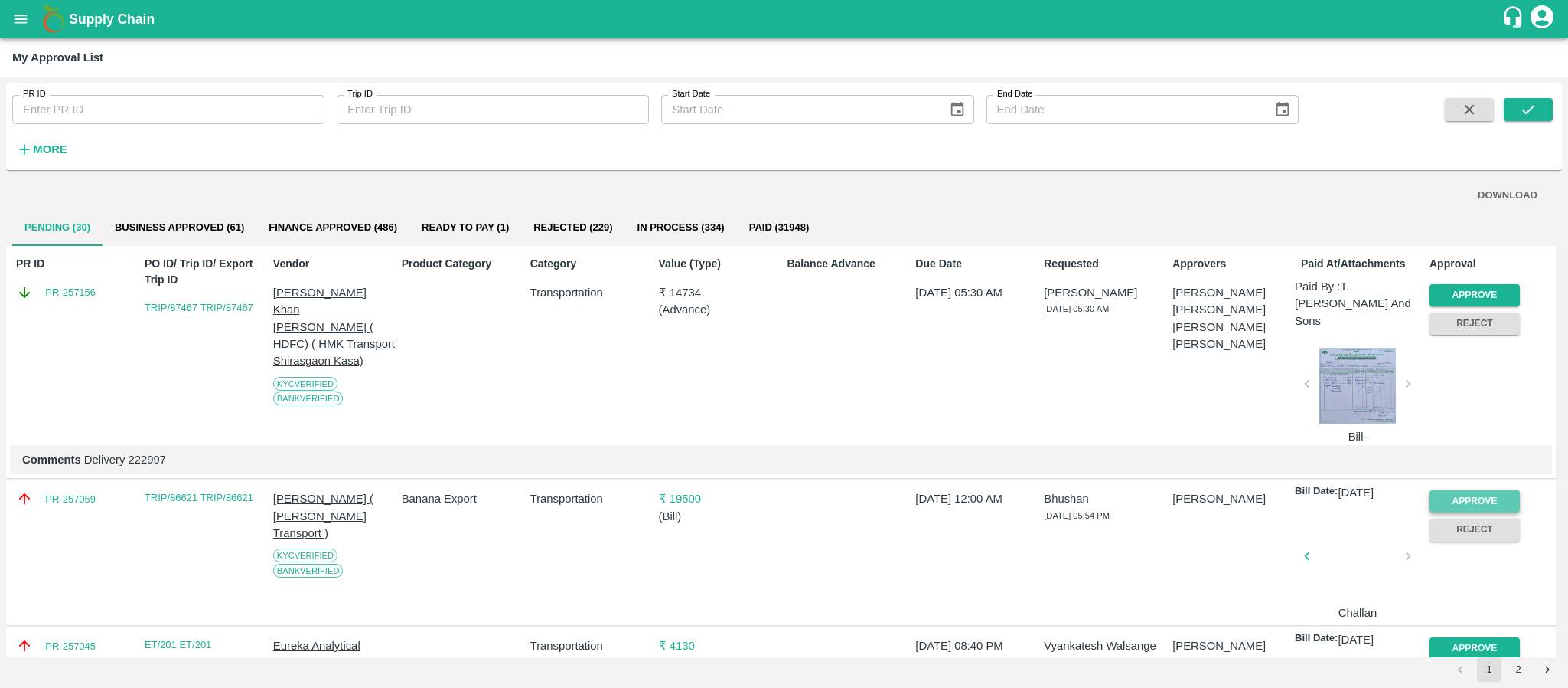
click at [1456, 490] on button "Approve" at bounding box center [1474, 502] width 91 height 22
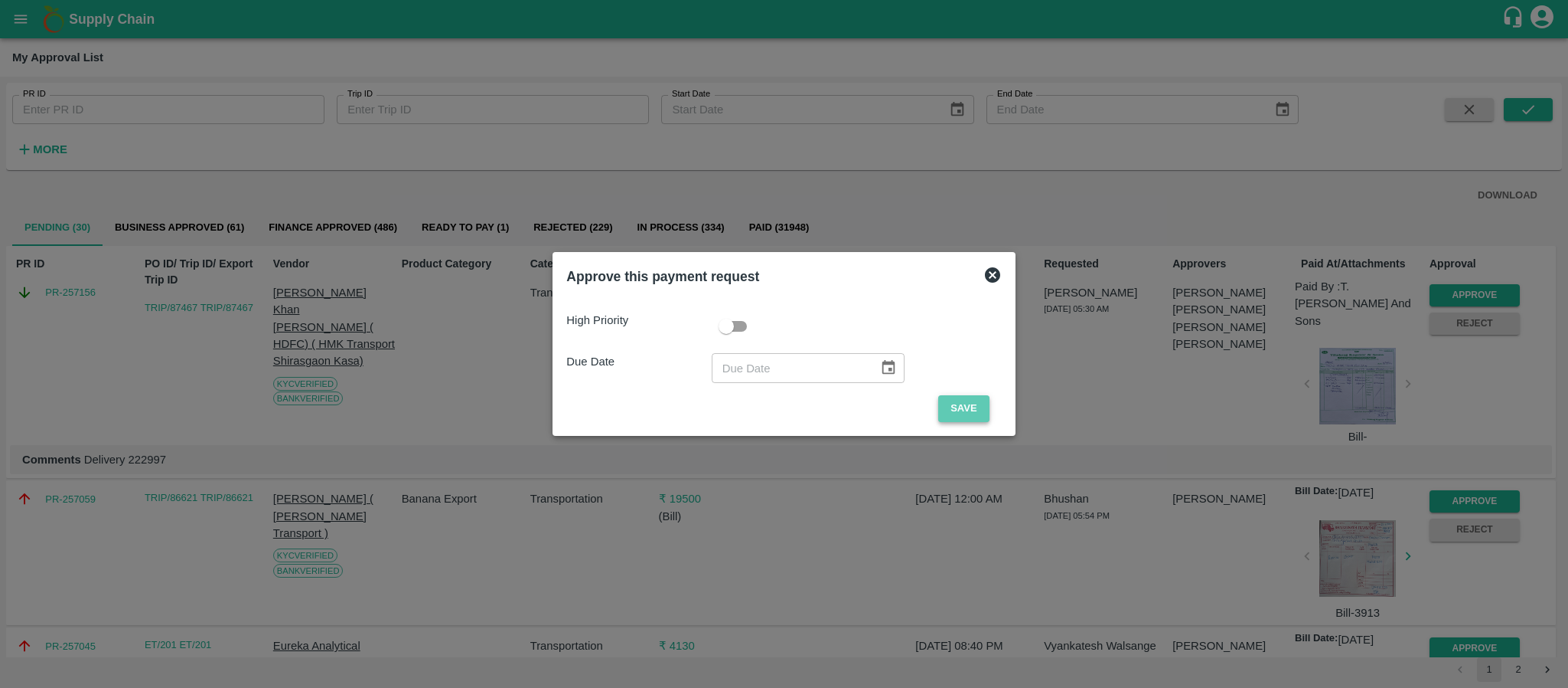
click at [965, 407] on button "Save" at bounding box center [964, 408] width 51 height 27
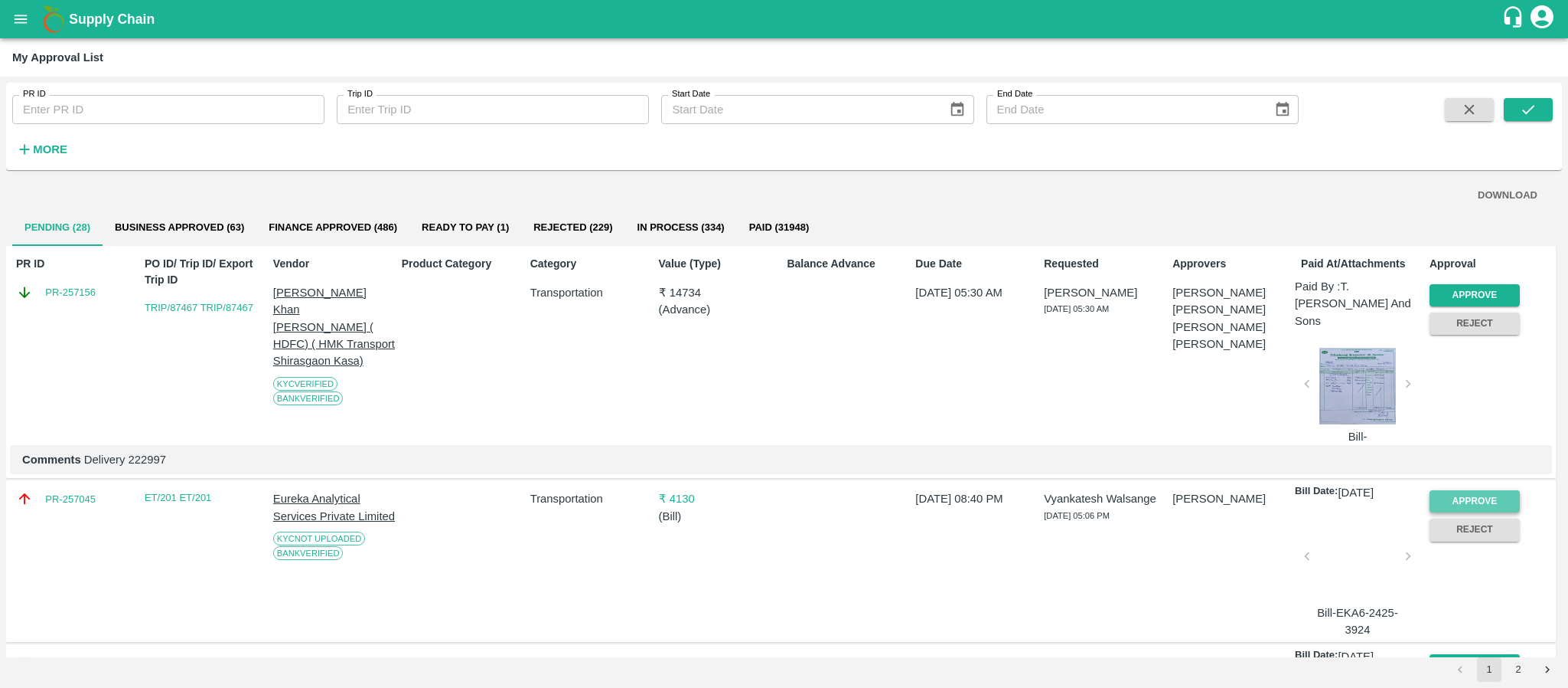
click at [1460, 490] on button "Approve" at bounding box center [1474, 502] width 91 height 22
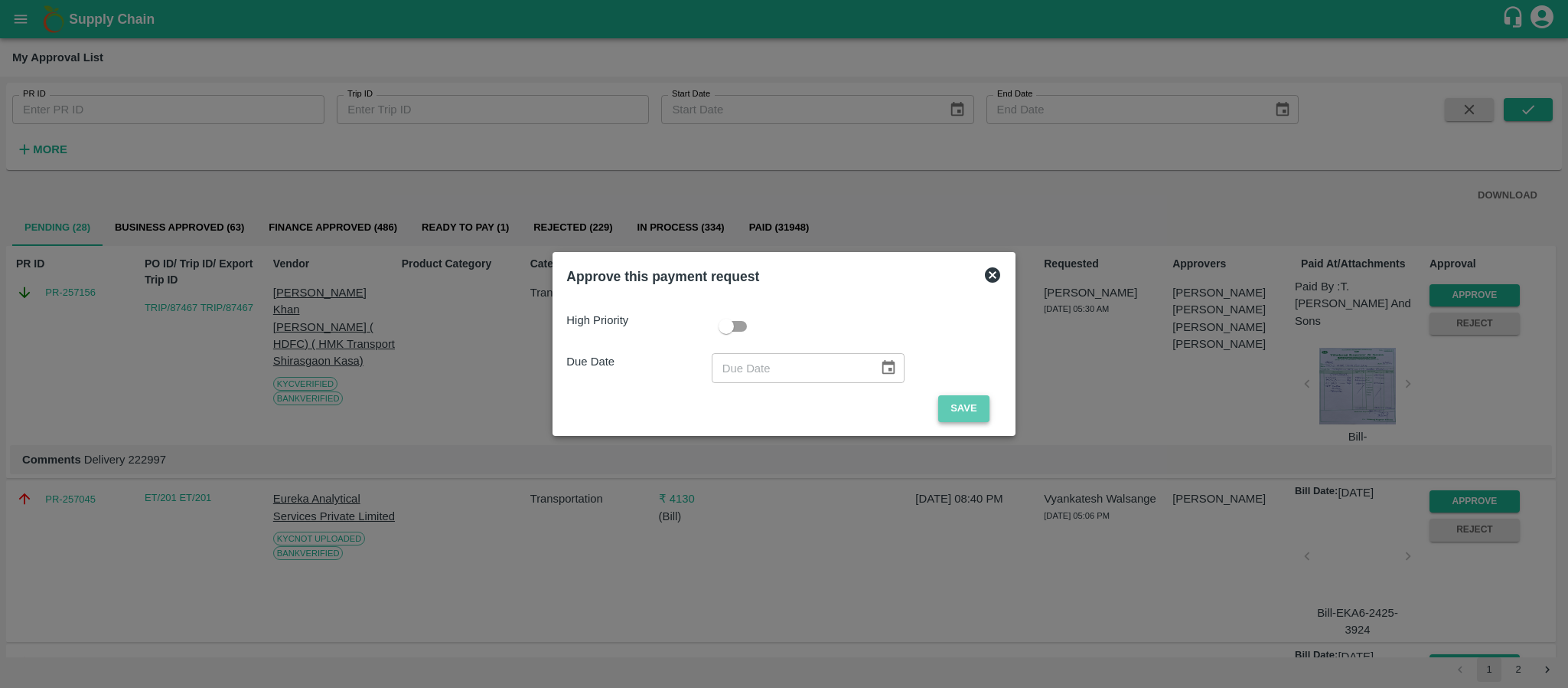
click at [966, 404] on button "Save" at bounding box center [964, 408] width 51 height 27
click at [961, 411] on button "Save" at bounding box center [964, 408] width 51 height 27
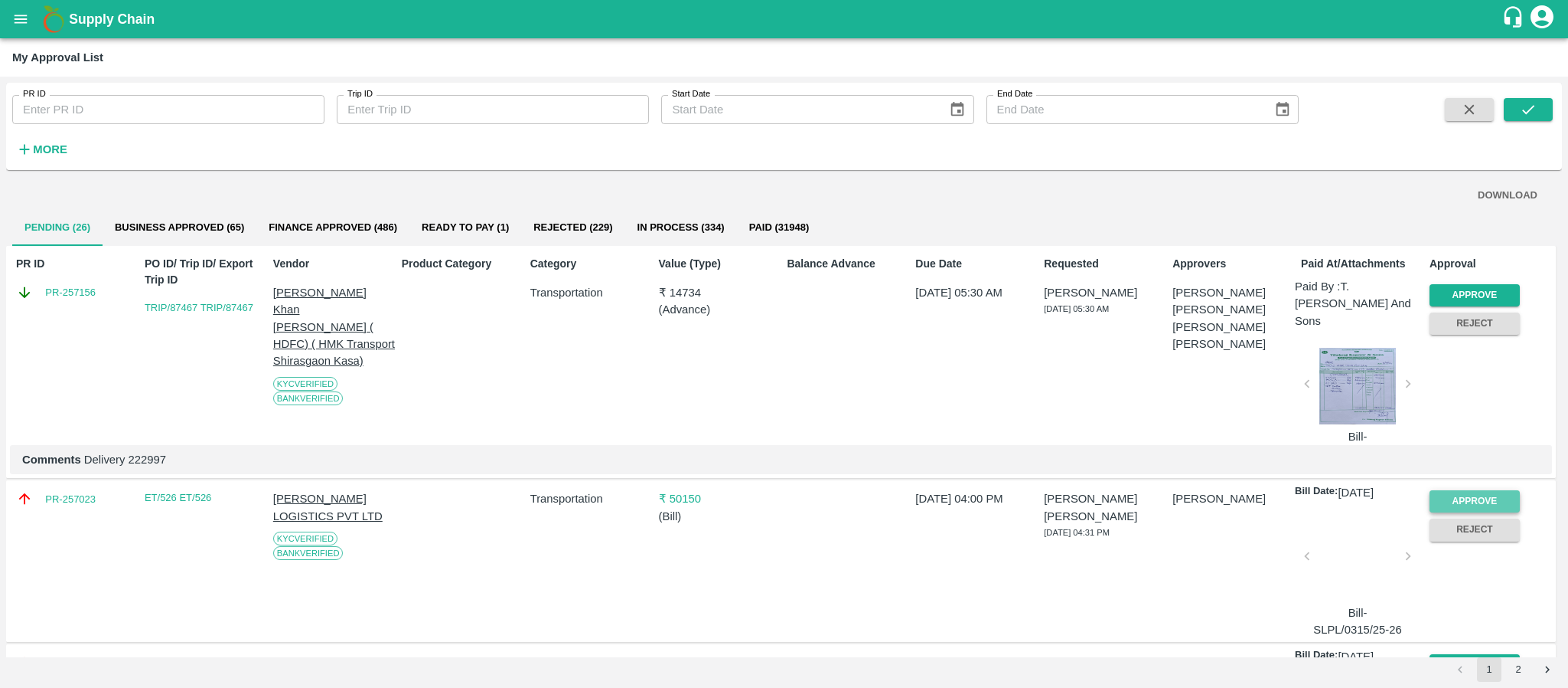
click at [1446, 490] on button "Approve" at bounding box center [1474, 502] width 91 height 22
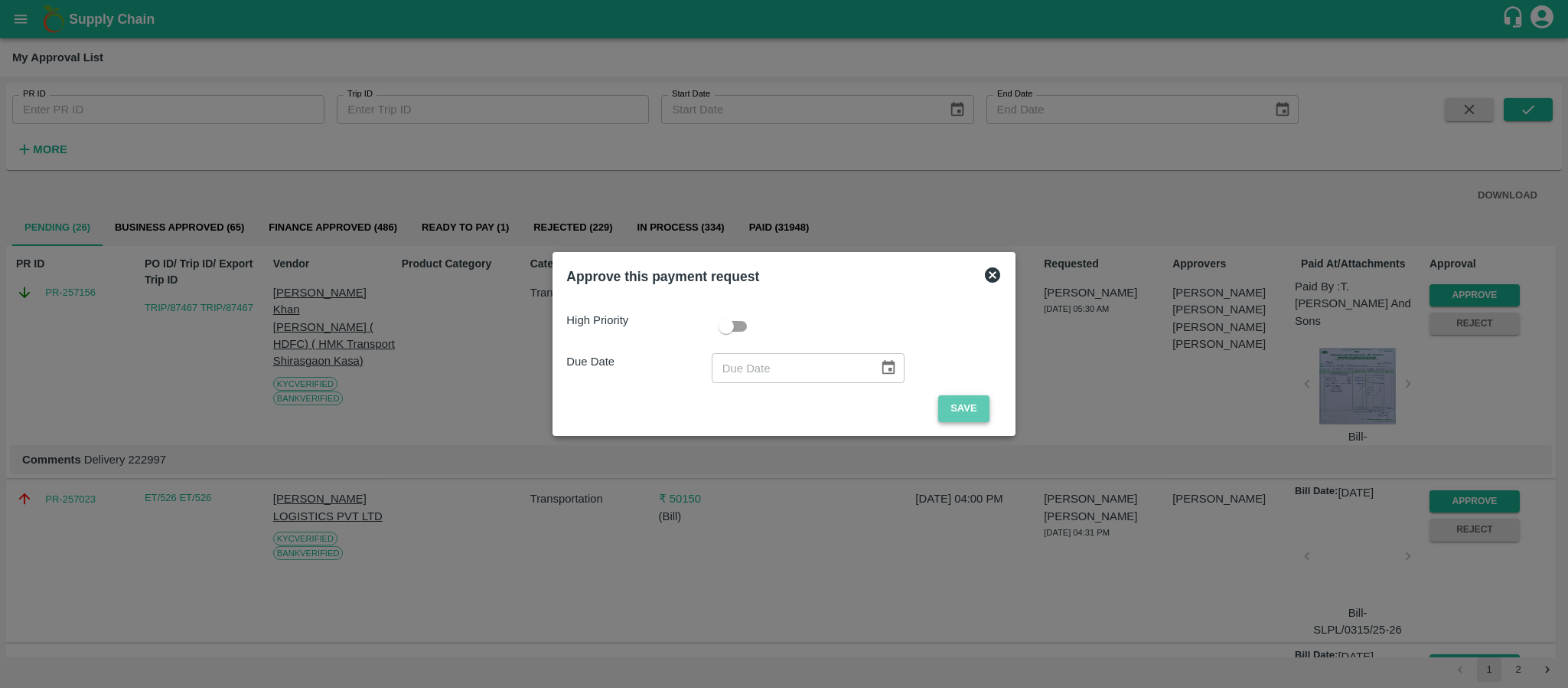
click at [965, 402] on button "Save" at bounding box center [964, 408] width 51 height 27
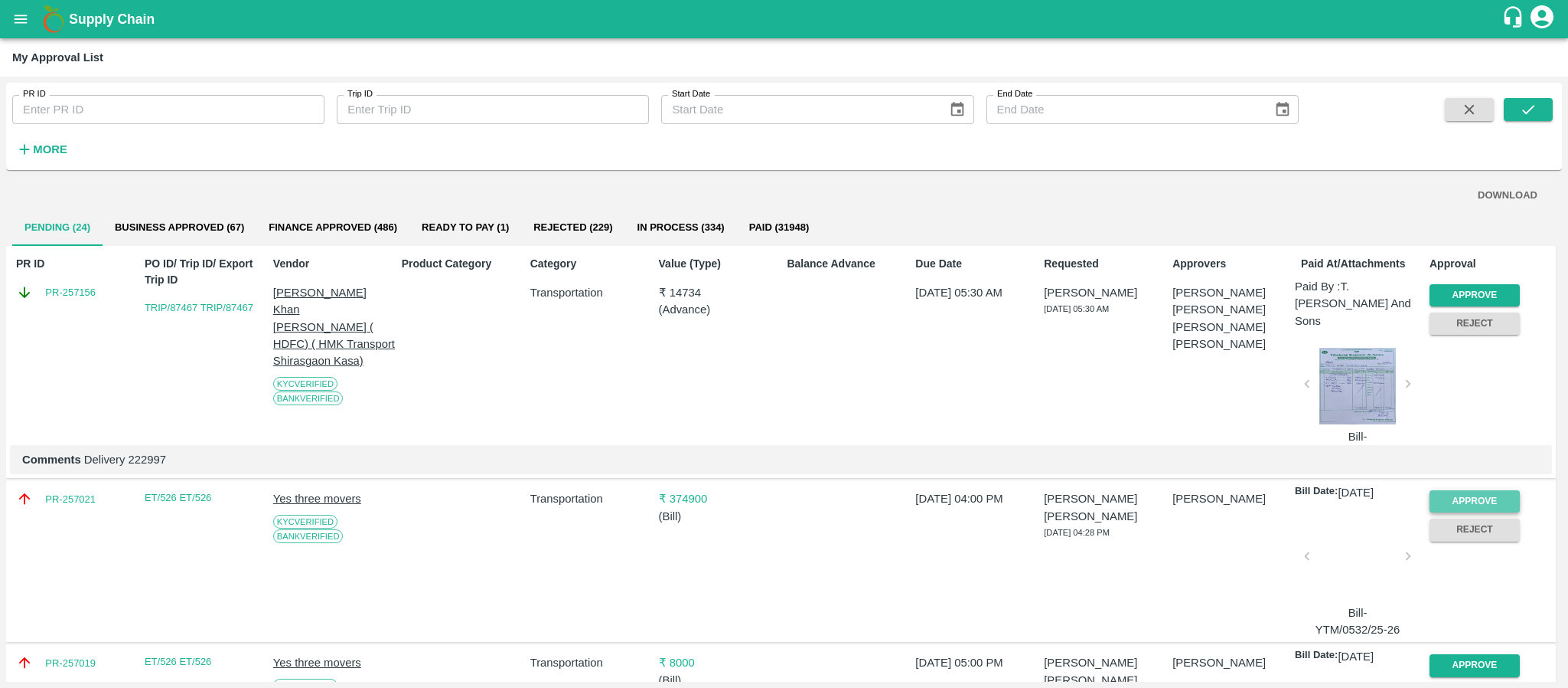
click at [1461, 490] on button "Approve" at bounding box center [1474, 502] width 91 height 22
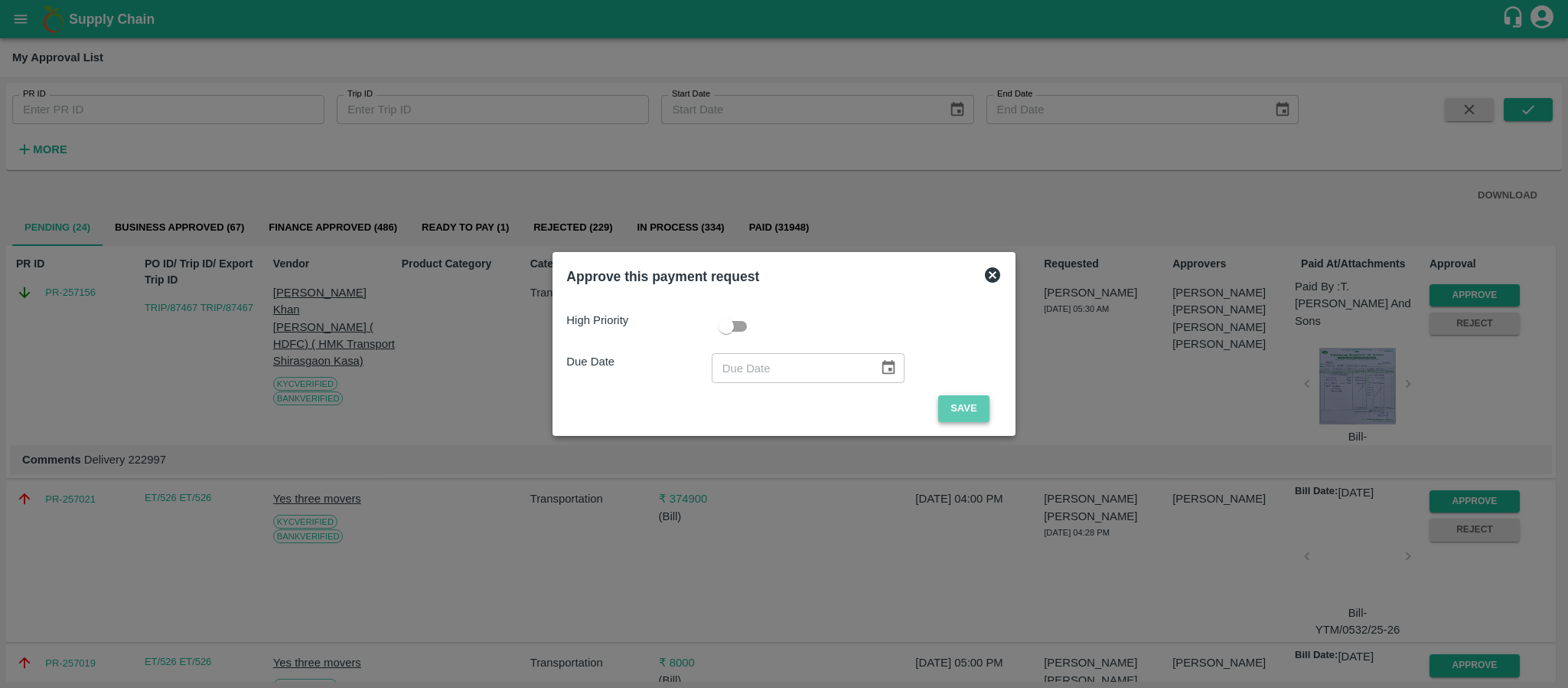
click at [955, 410] on button "Save" at bounding box center [964, 408] width 51 height 27
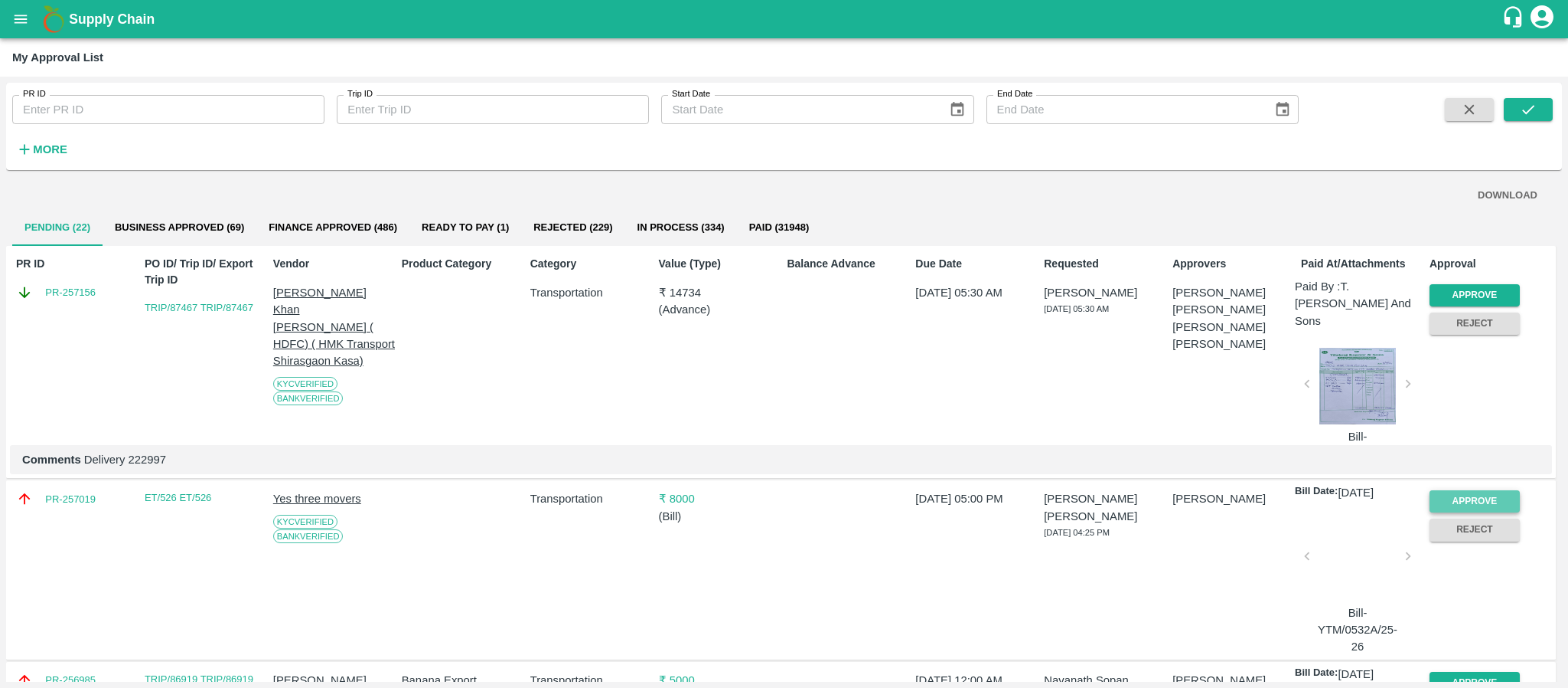
click at [1447, 490] on button "Approve" at bounding box center [1474, 502] width 91 height 22
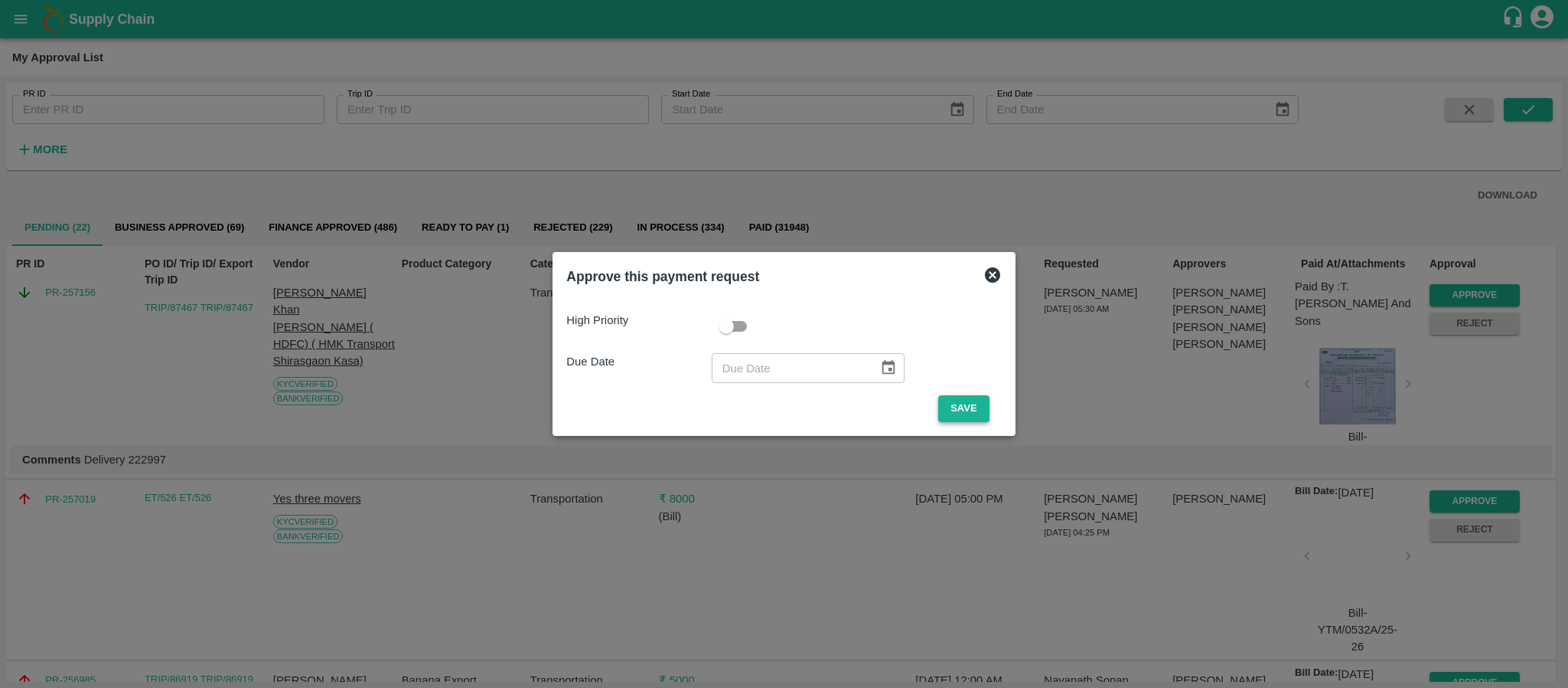
click at [967, 403] on button "Save" at bounding box center [964, 408] width 51 height 27
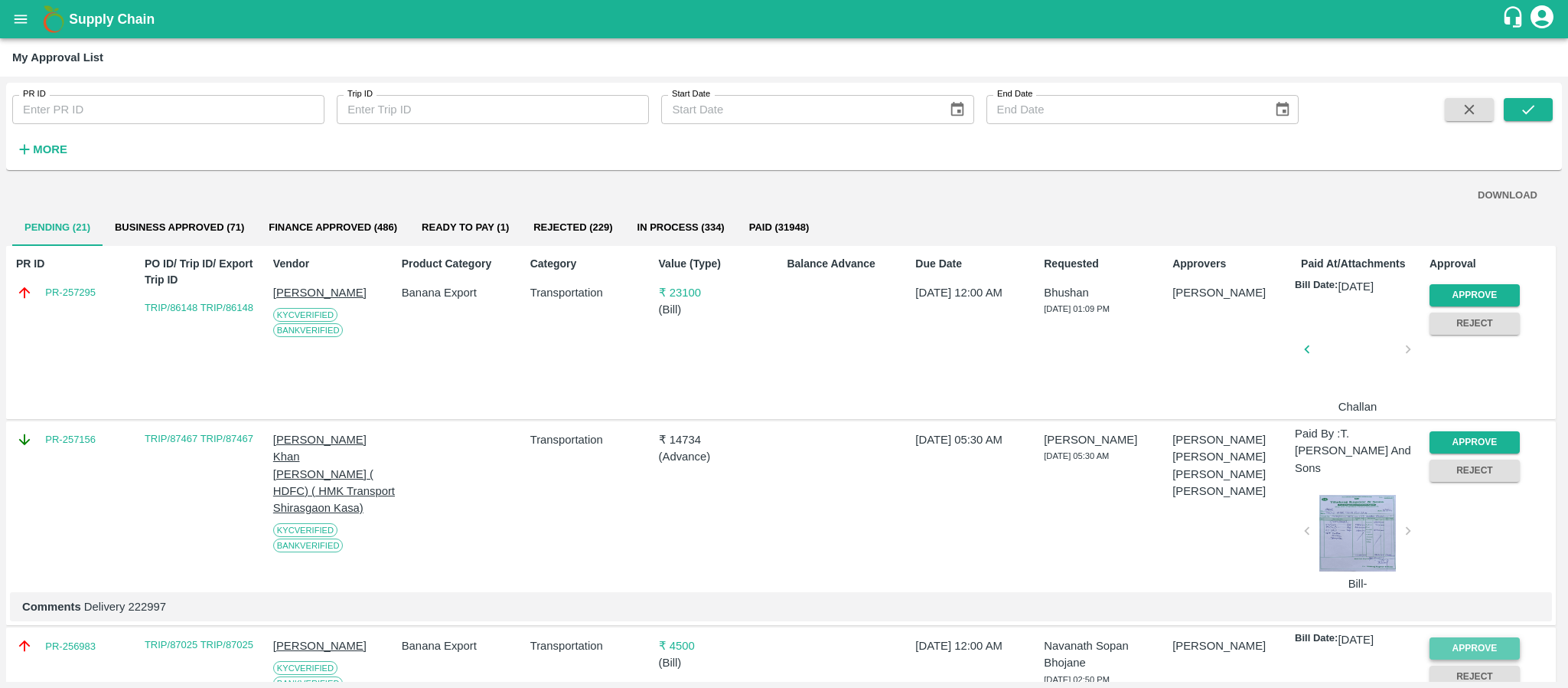
click at [1438, 637] on button "Approve" at bounding box center [1474, 649] width 91 height 22
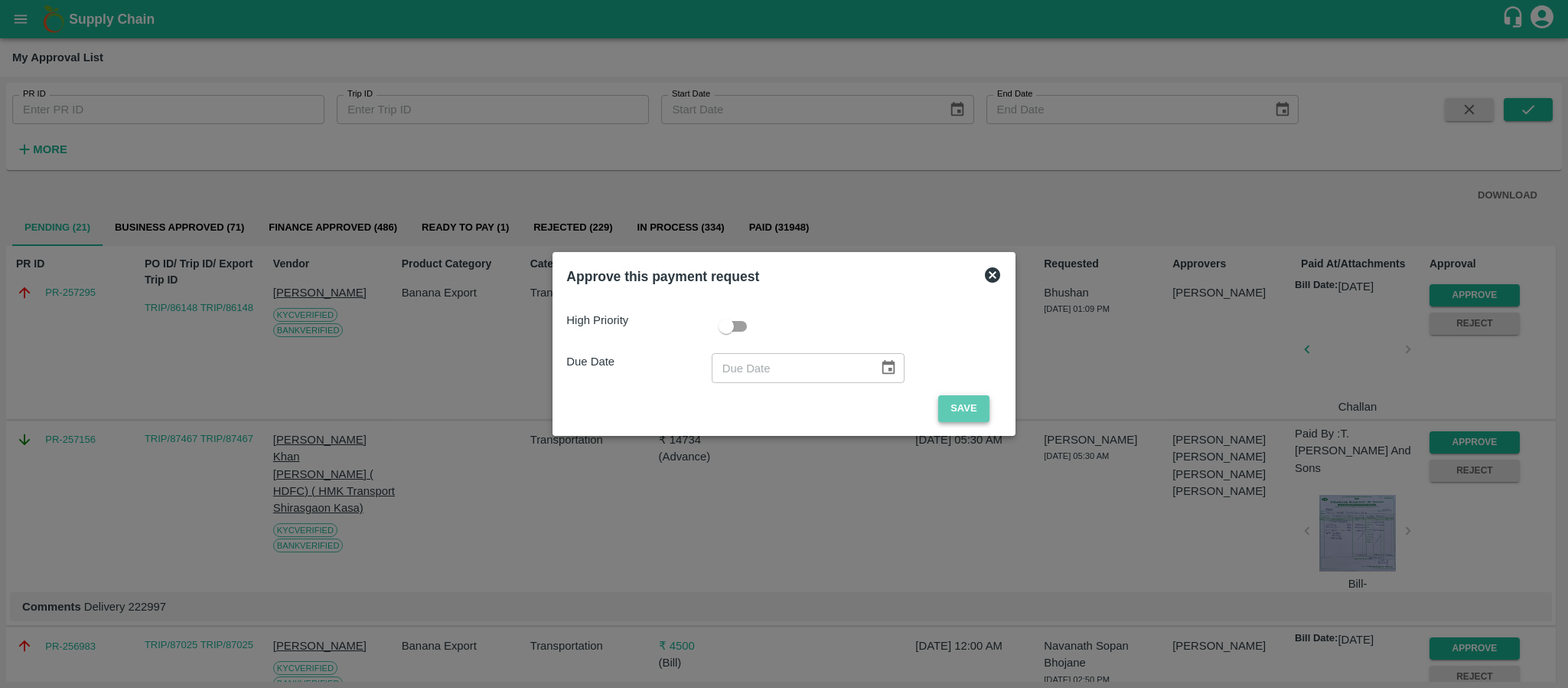
click at [966, 395] on button "Save" at bounding box center [964, 408] width 51 height 27
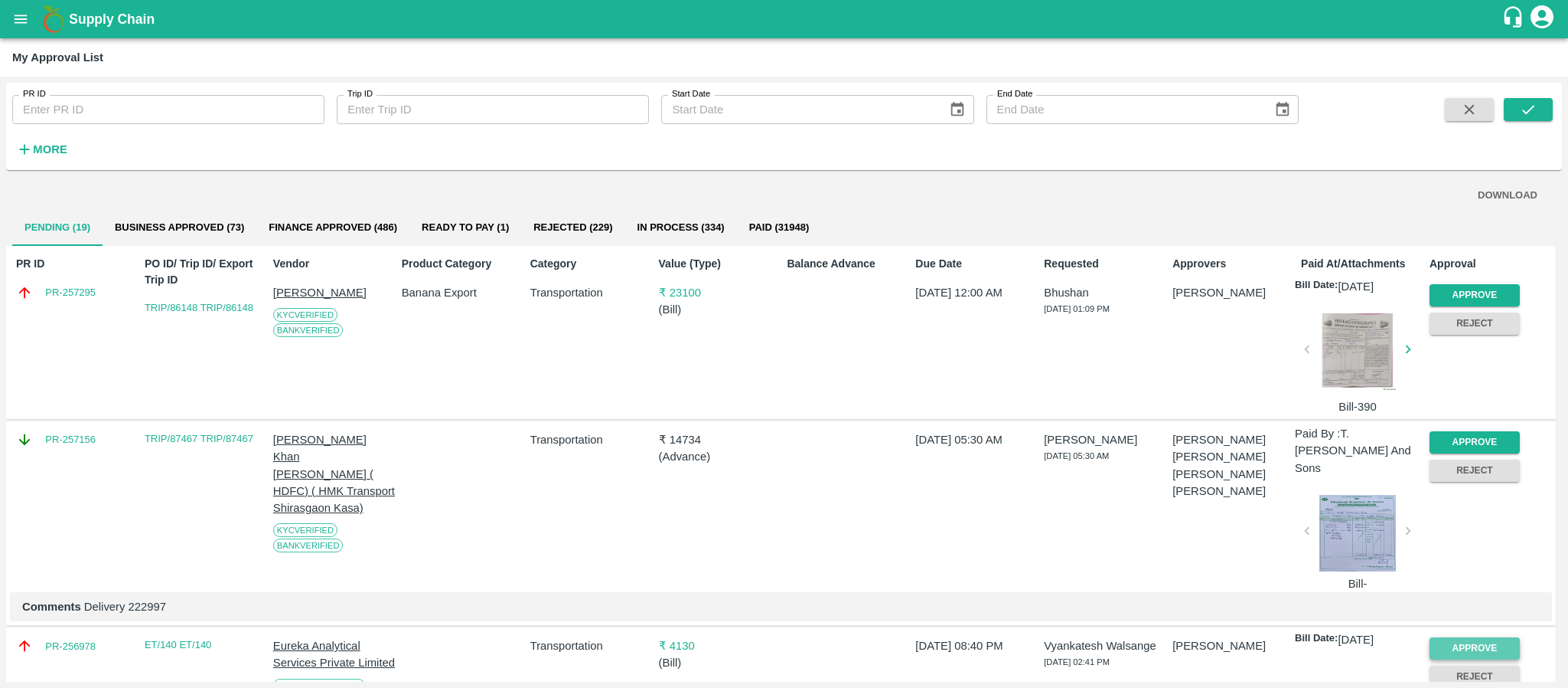
click at [1476, 637] on button "Approve" at bounding box center [1474, 649] width 91 height 22
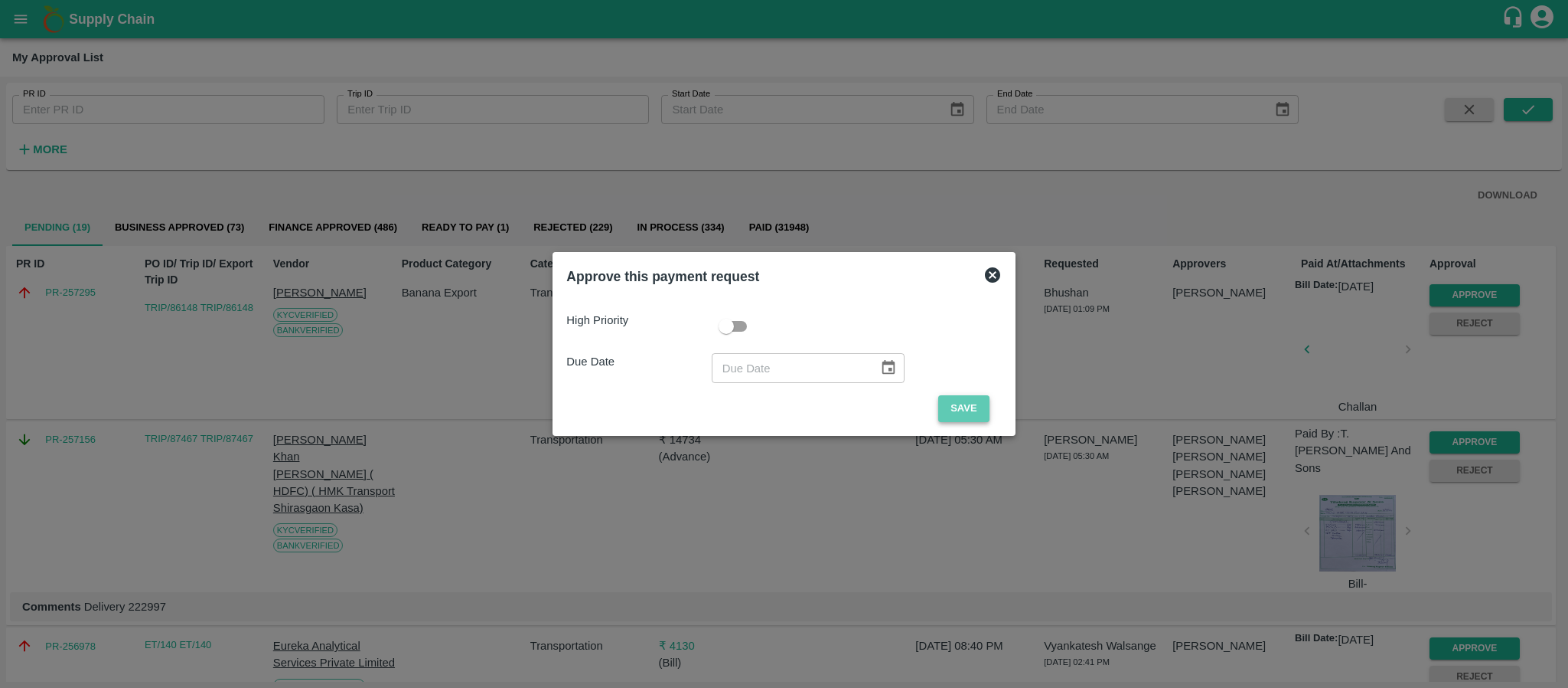
click at [969, 414] on button "Save" at bounding box center [964, 408] width 51 height 27
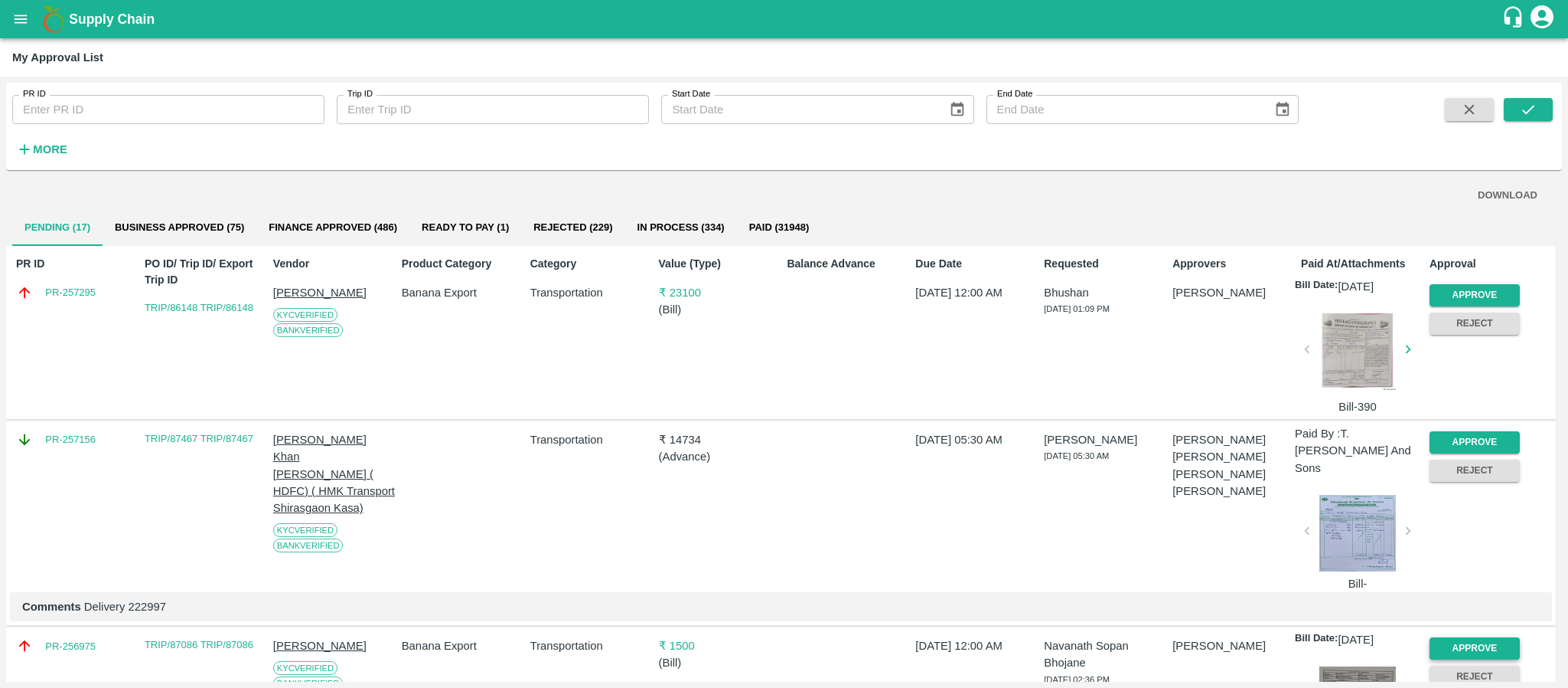
drag, startPoint x: 1424, startPoint y: 633, endPoint x: 1470, endPoint y: 629, distance: 46.2
click at [1470, 631] on div "Approve" at bounding box center [1471, 645] width 96 height 28
click at [1470, 637] on button "Approve" at bounding box center [1474, 649] width 91 height 22
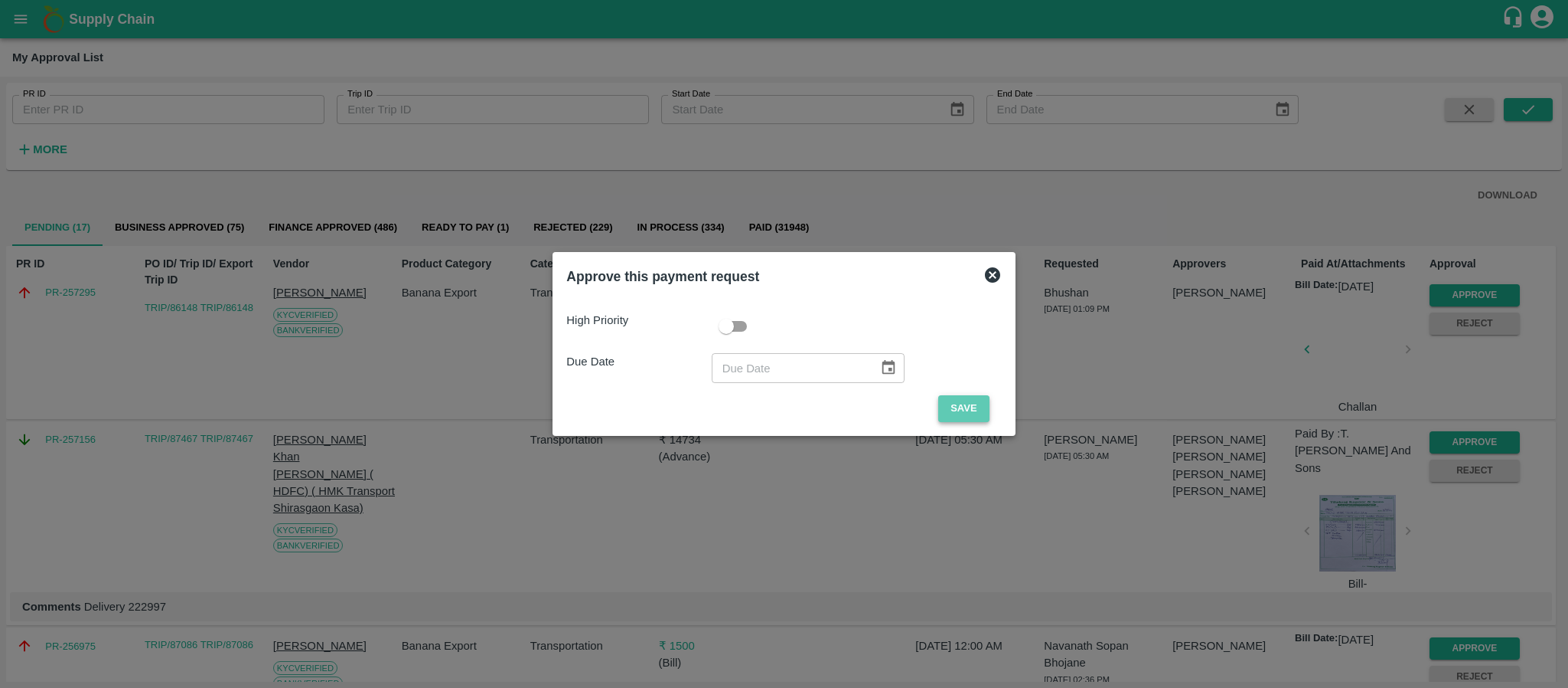
click at [974, 403] on button "Save" at bounding box center [964, 408] width 51 height 27
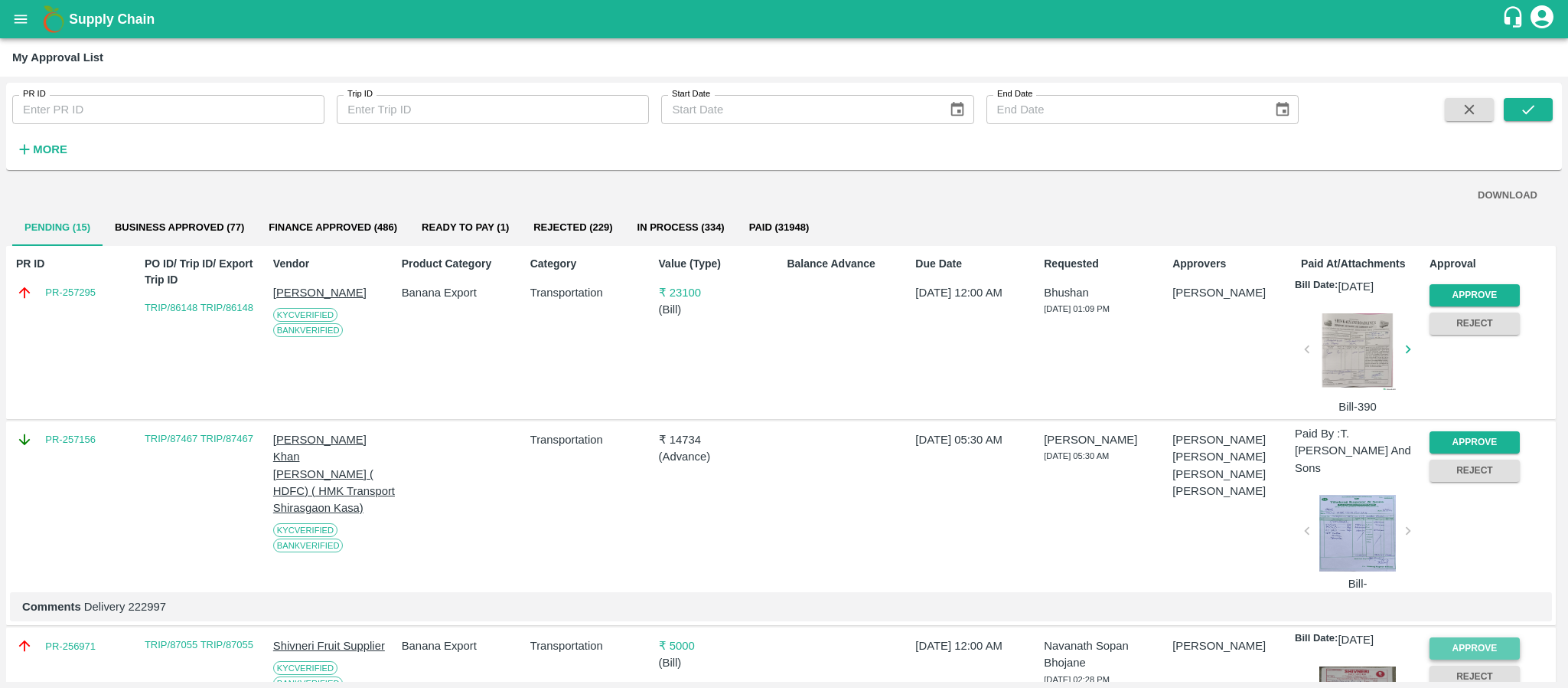
click at [1467, 637] on button "Approve" at bounding box center [1474, 649] width 91 height 22
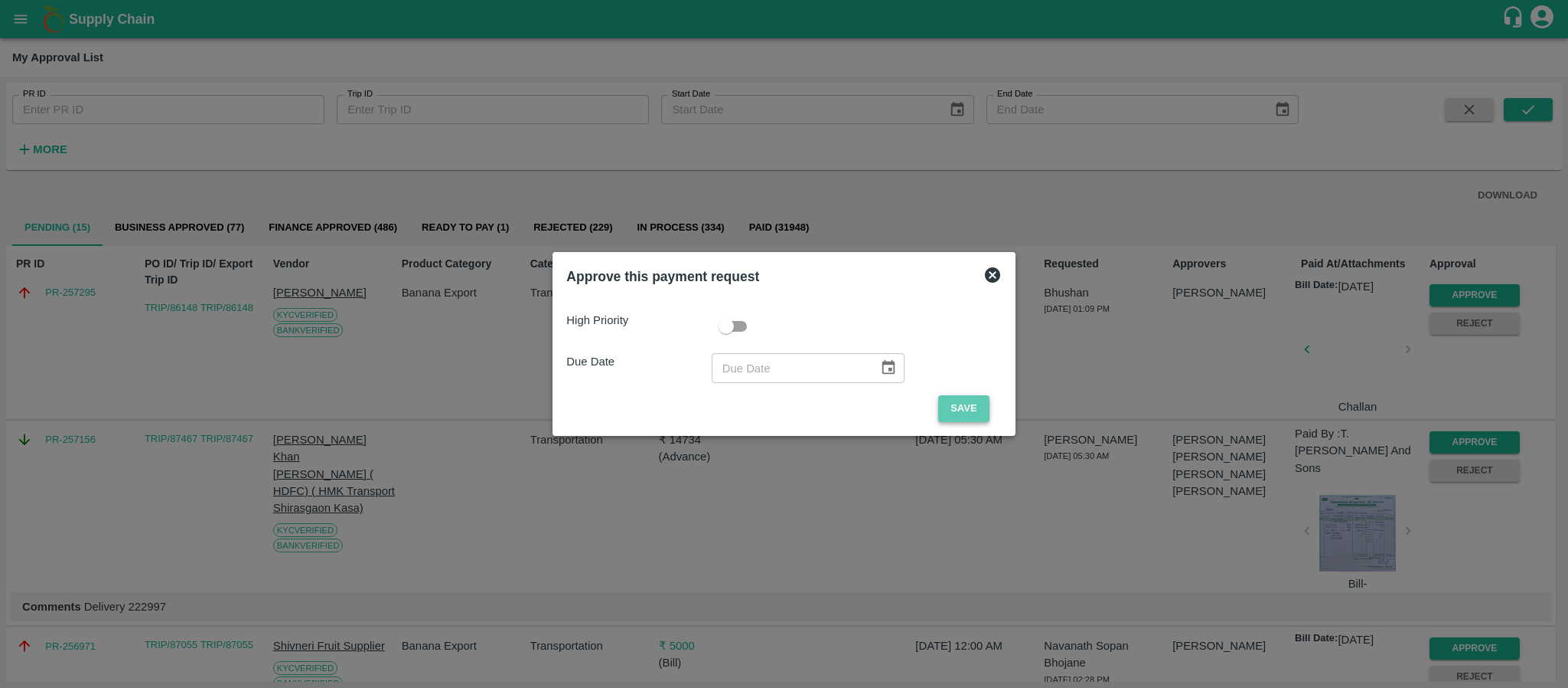
click at [962, 411] on button "Save" at bounding box center [964, 408] width 51 height 27
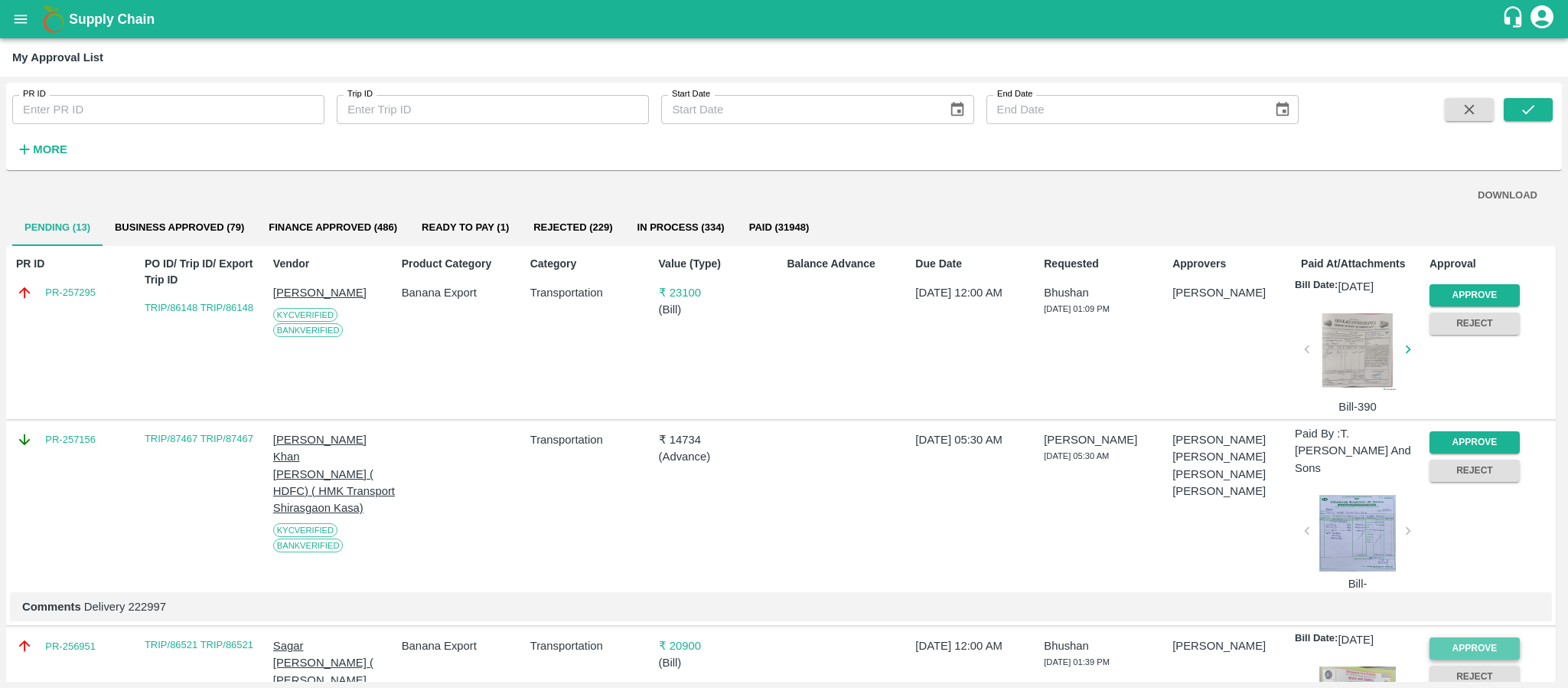
click at [1453, 637] on button "Approve" at bounding box center [1474, 649] width 91 height 22
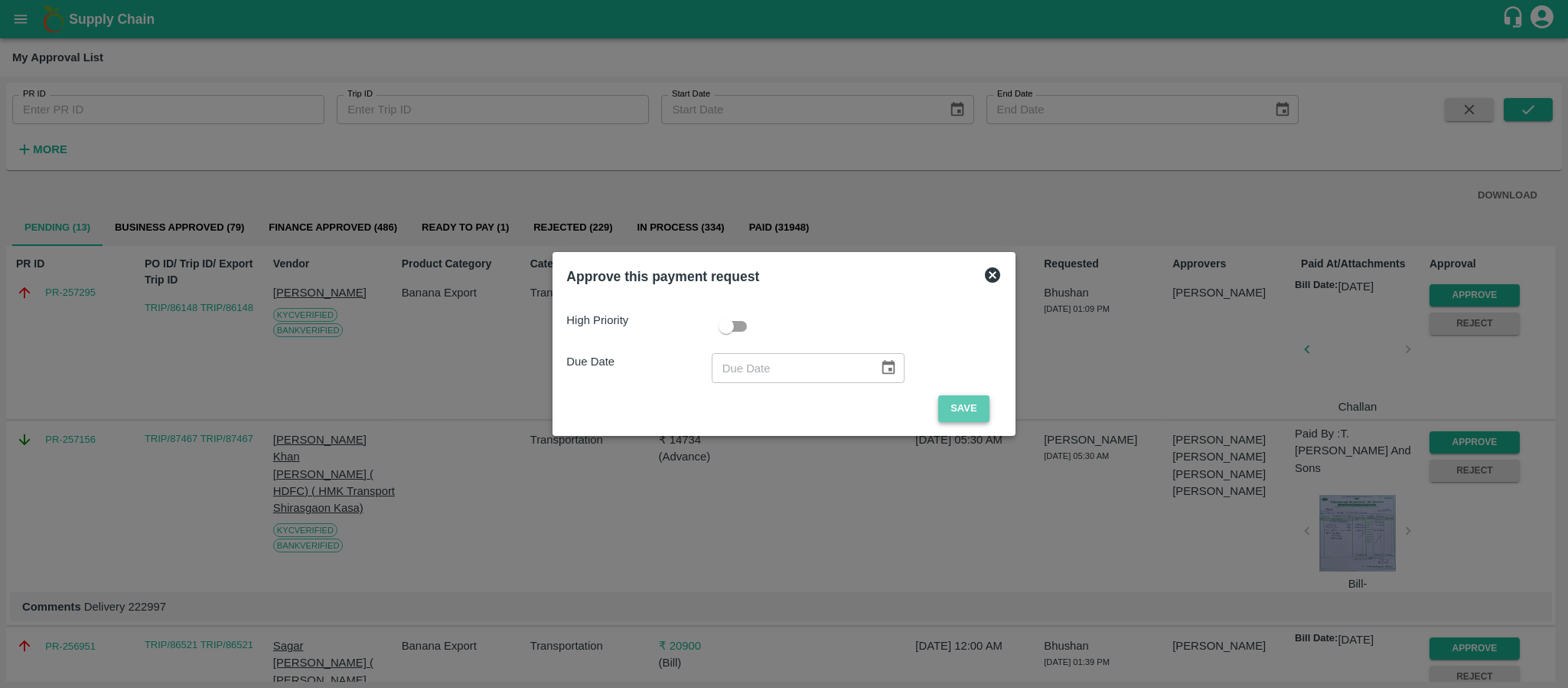
click at [969, 400] on button "Save" at bounding box center [964, 408] width 51 height 27
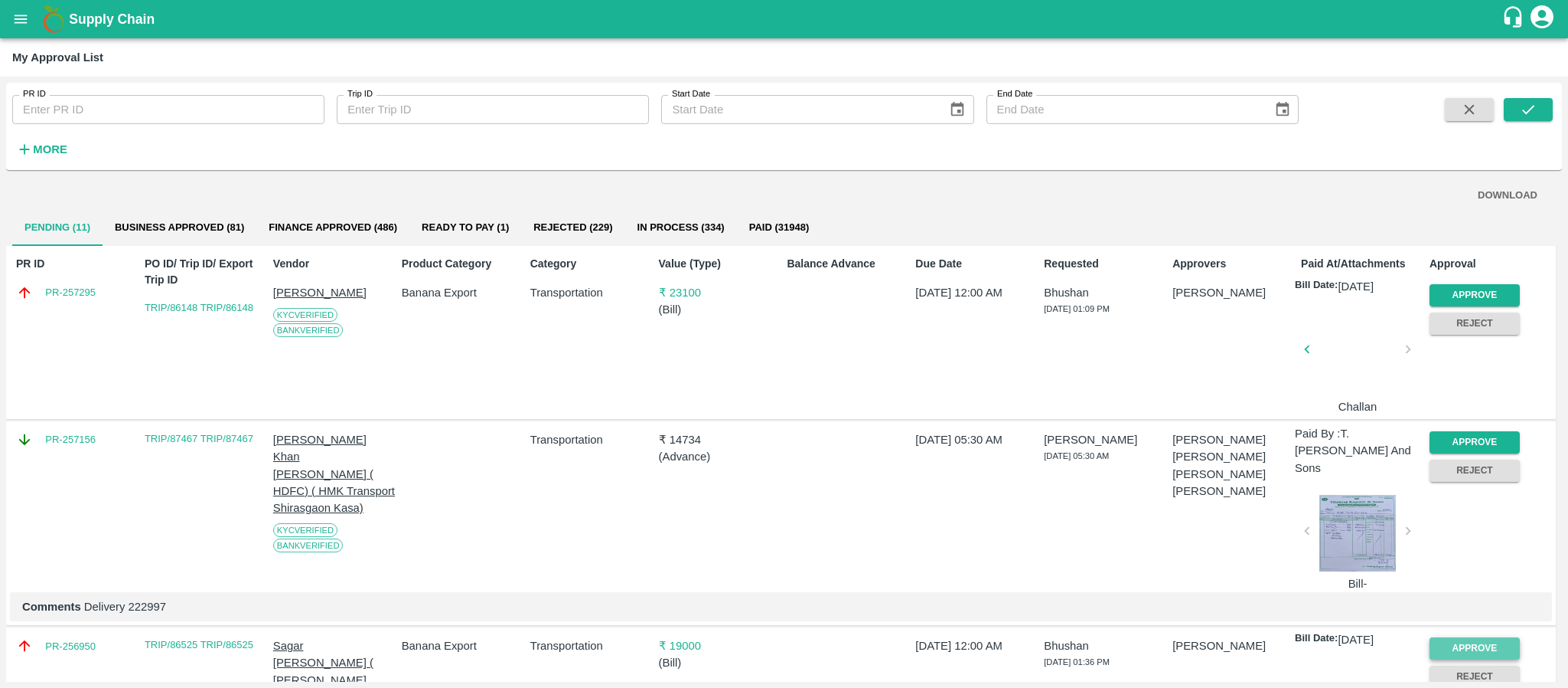
click at [1454, 637] on button "Approve" at bounding box center [1474, 649] width 91 height 22
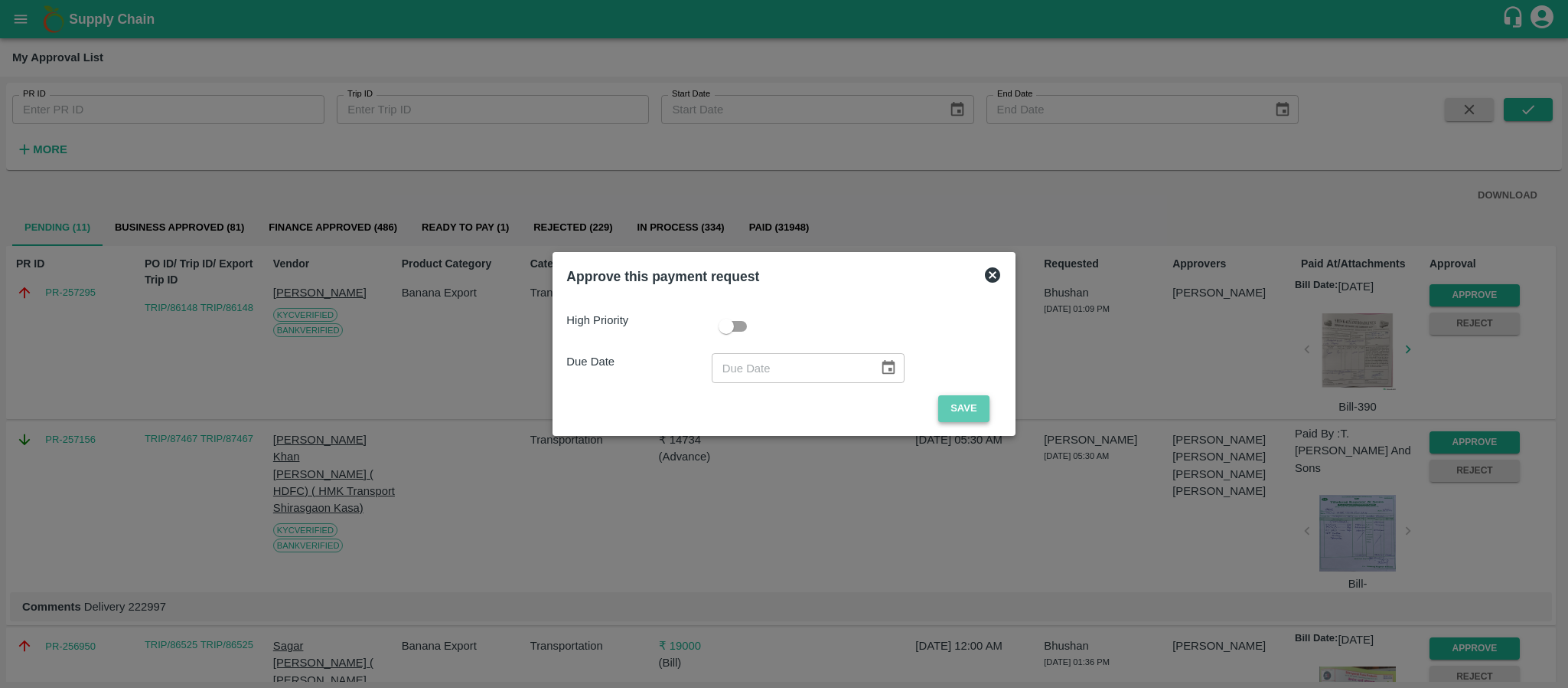
click at [976, 407] on button "Save" at bounding box center [964, 408] width 51 height 27
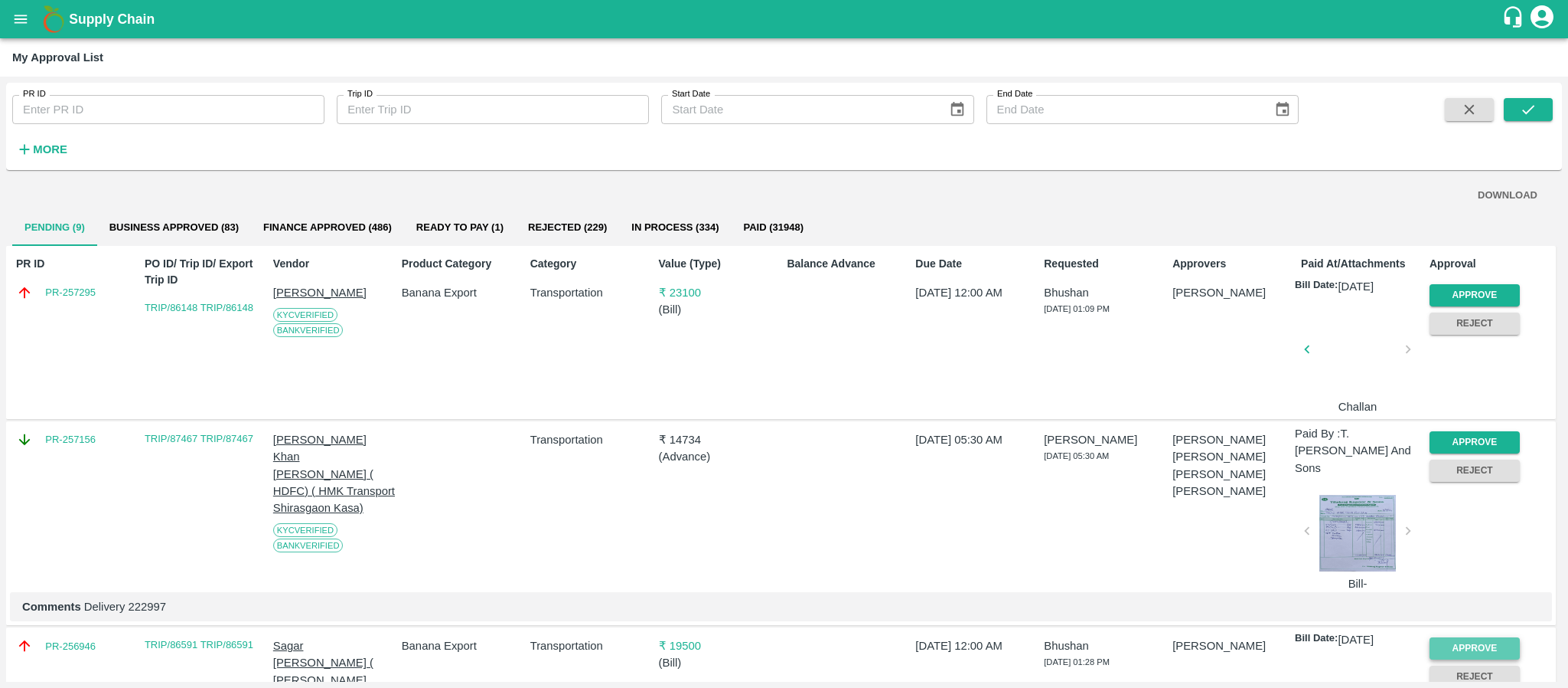
click at [1465, 637] on button "Approve" at bounding box center [1474, 649] width 91 height 22
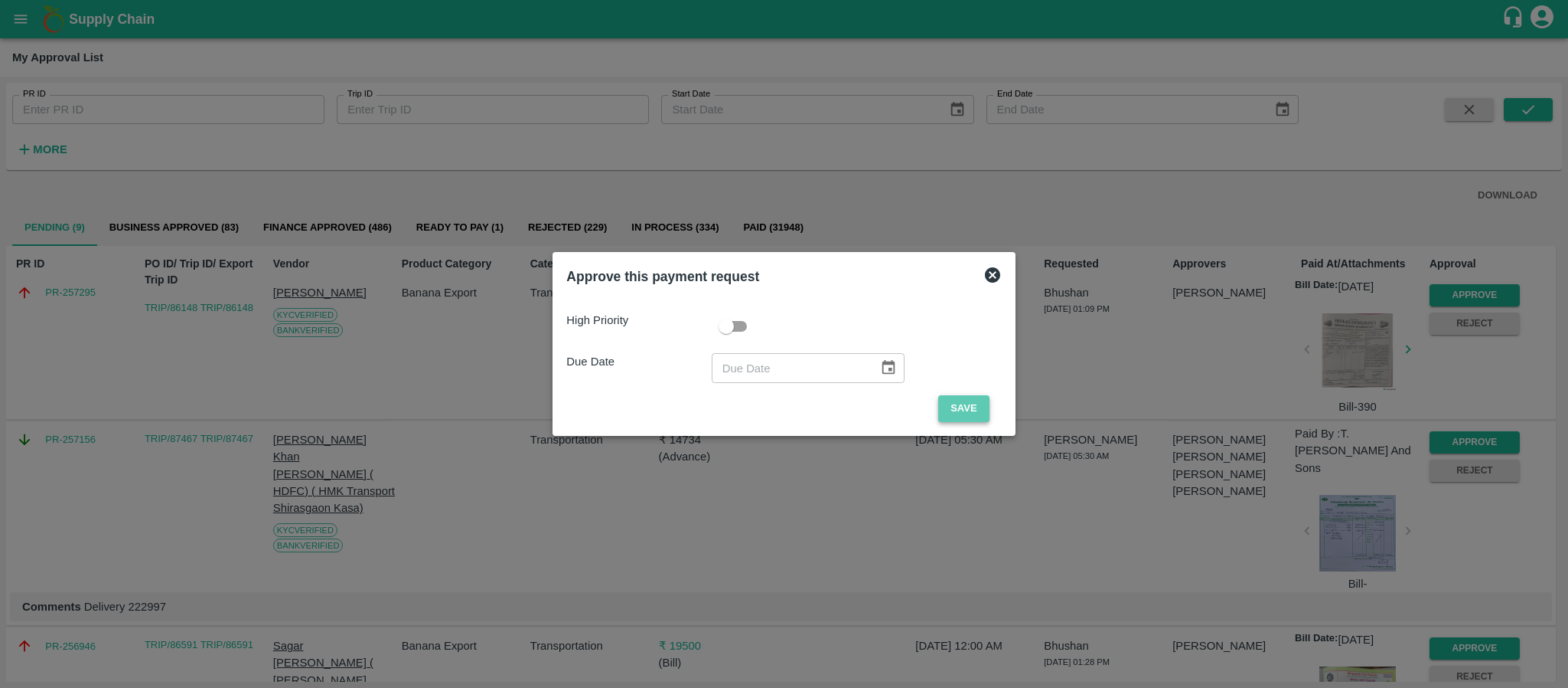
click at [953, 407] on button "Save" at bounding box center [964, 408] width 51 height 27
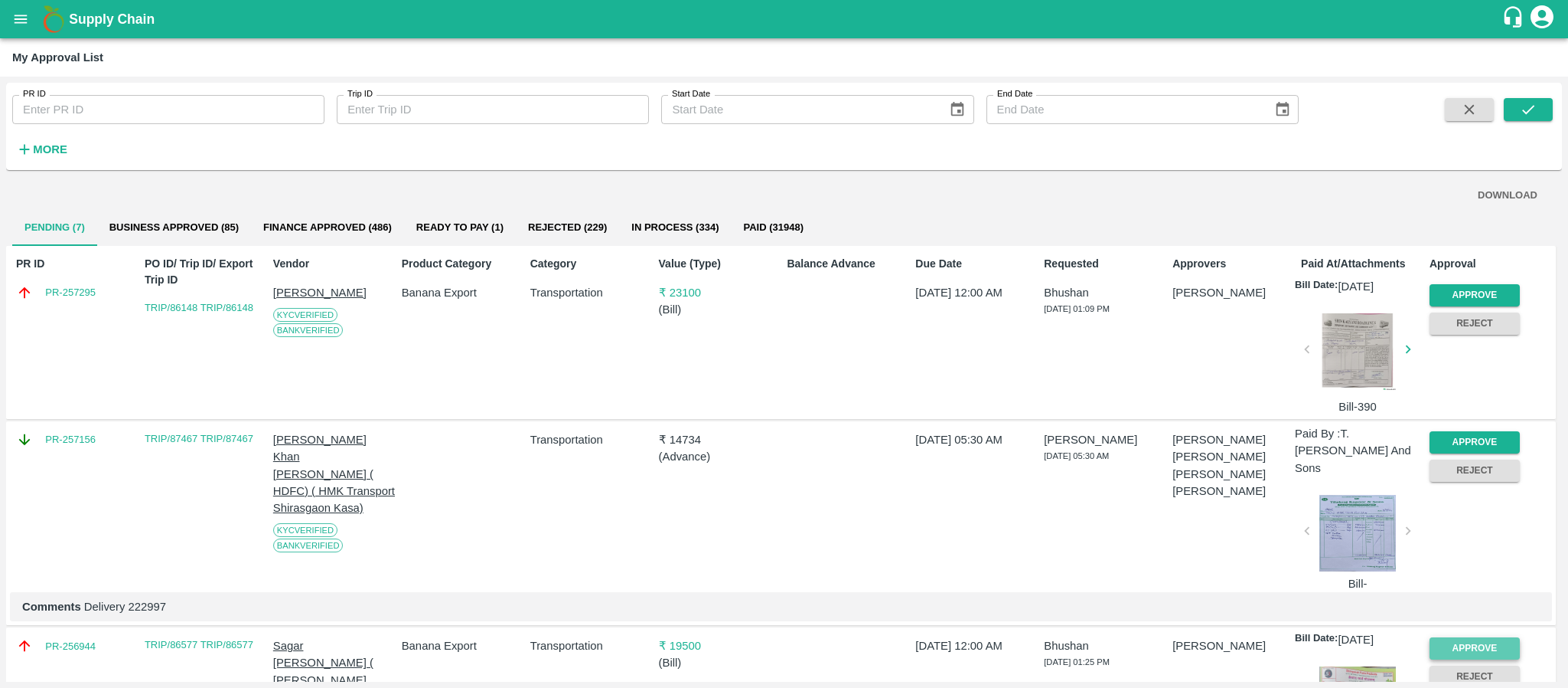
click at [1452, 637] on button "Approve" at bounding box center [1474, 649] width 91 height 22
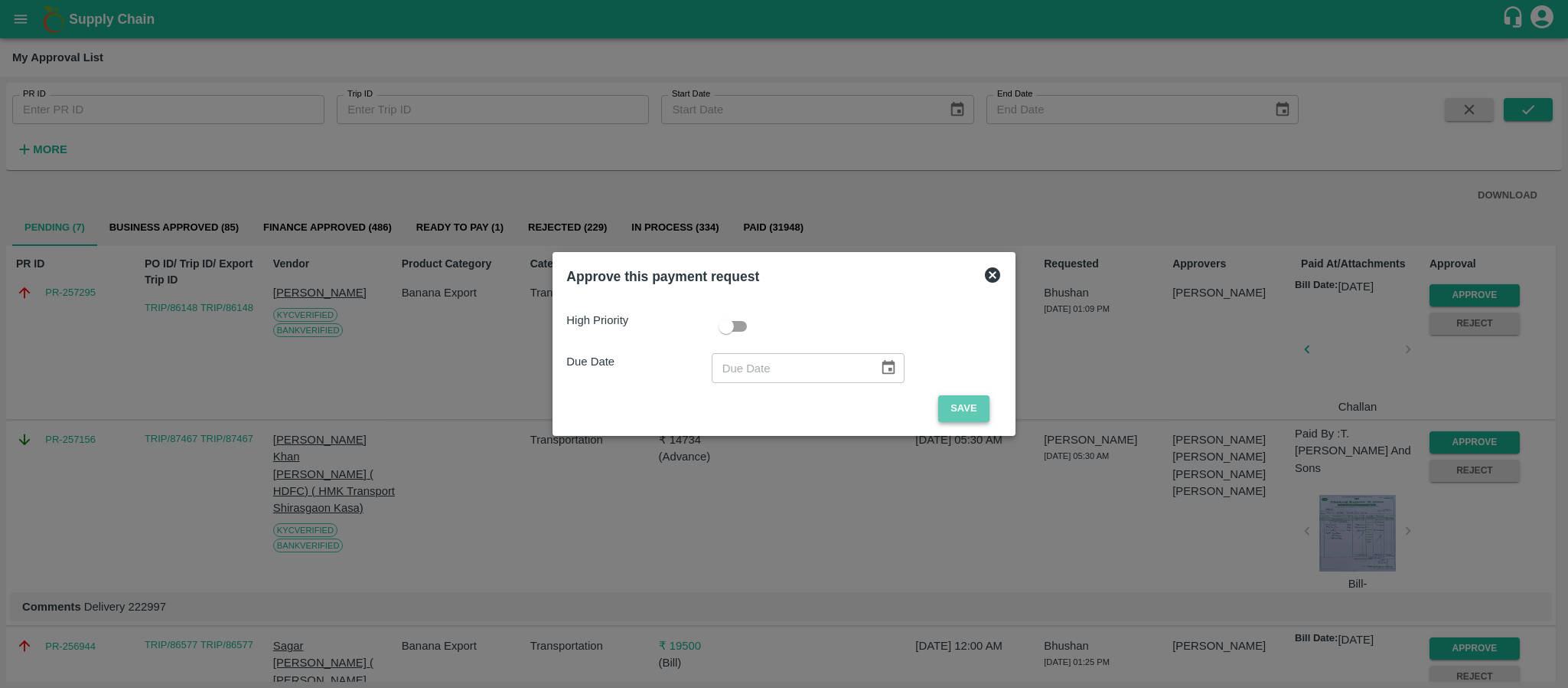
click at [969, 416] on button "Save" at bounding box center [964, 408] width 51 height 27
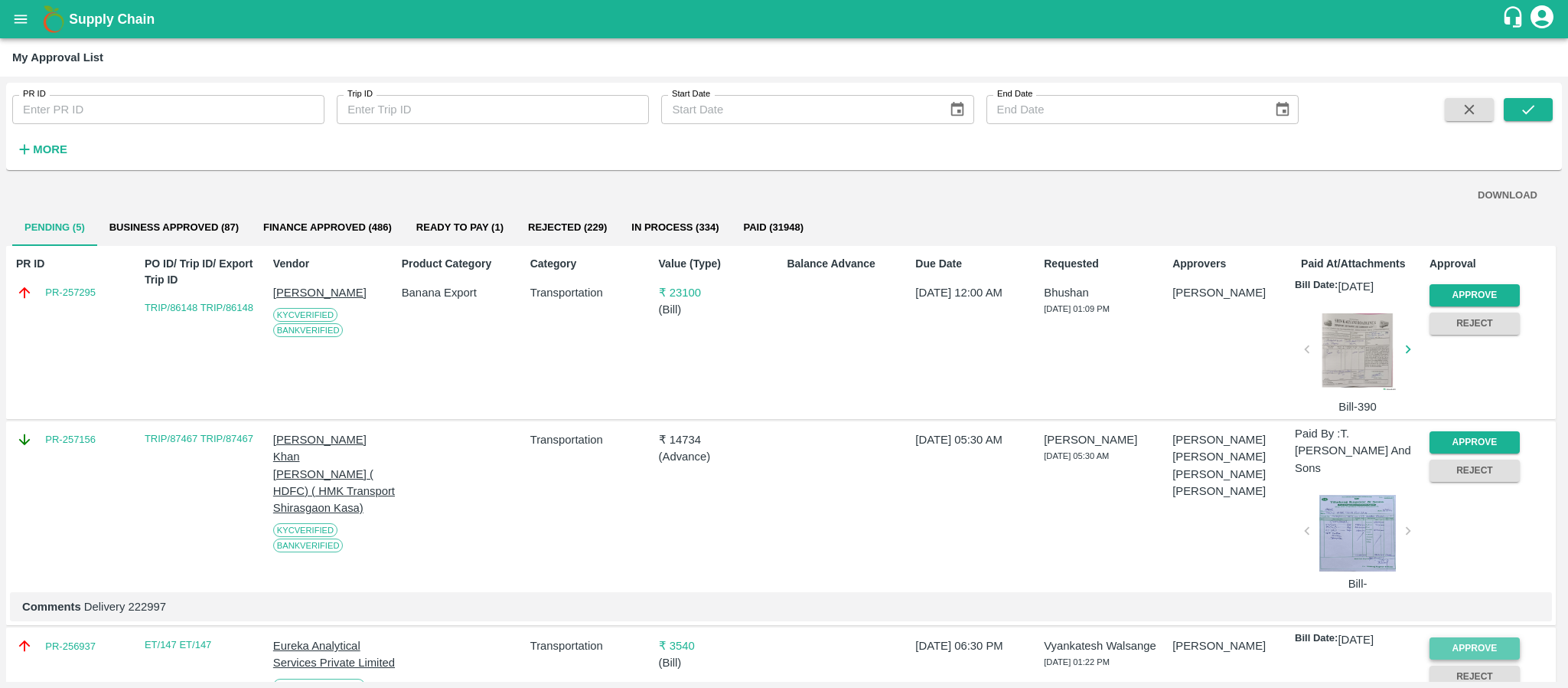
click at [1443, 637] on button "Approve" at bounding box center [1474, 649] width 91 height 22
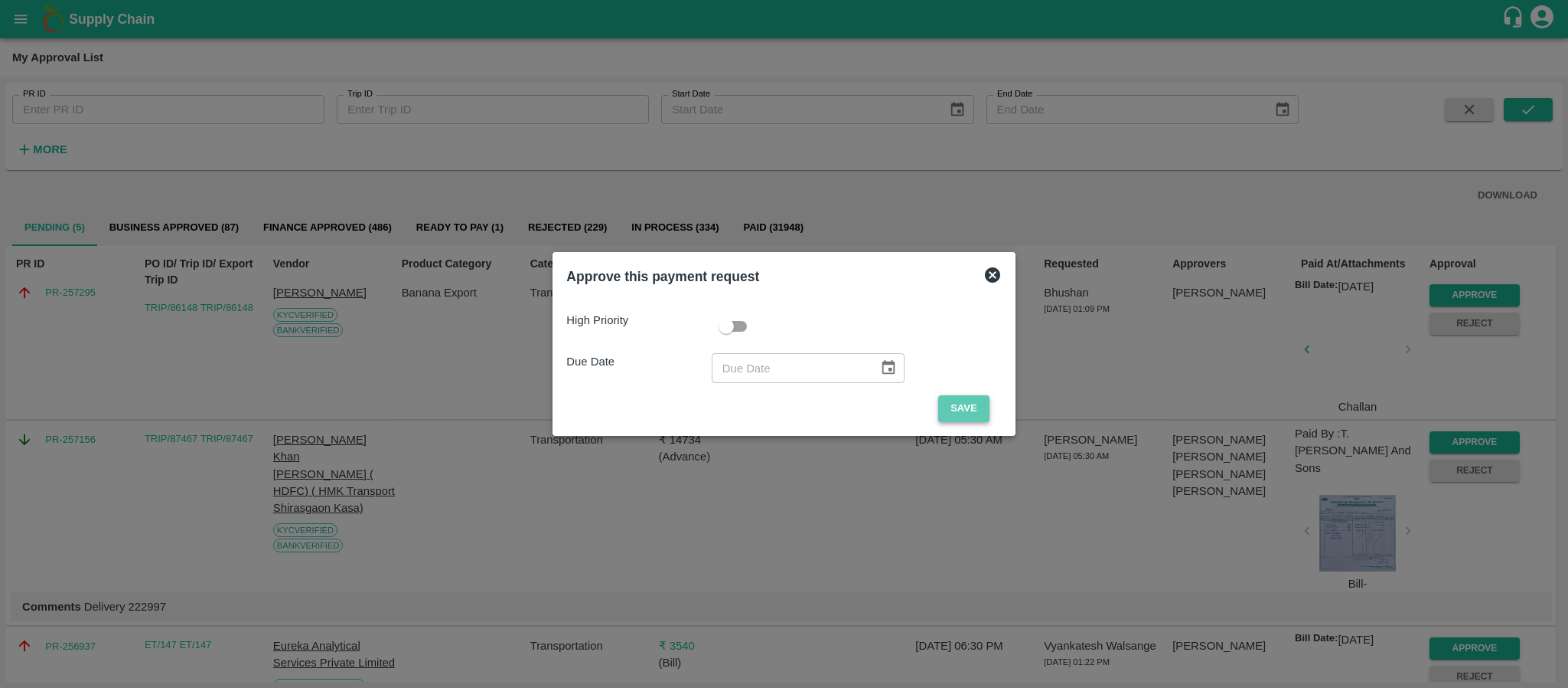
click at [951, 401] on button "Save" at bounding box center [964, 408] width 51 height 27
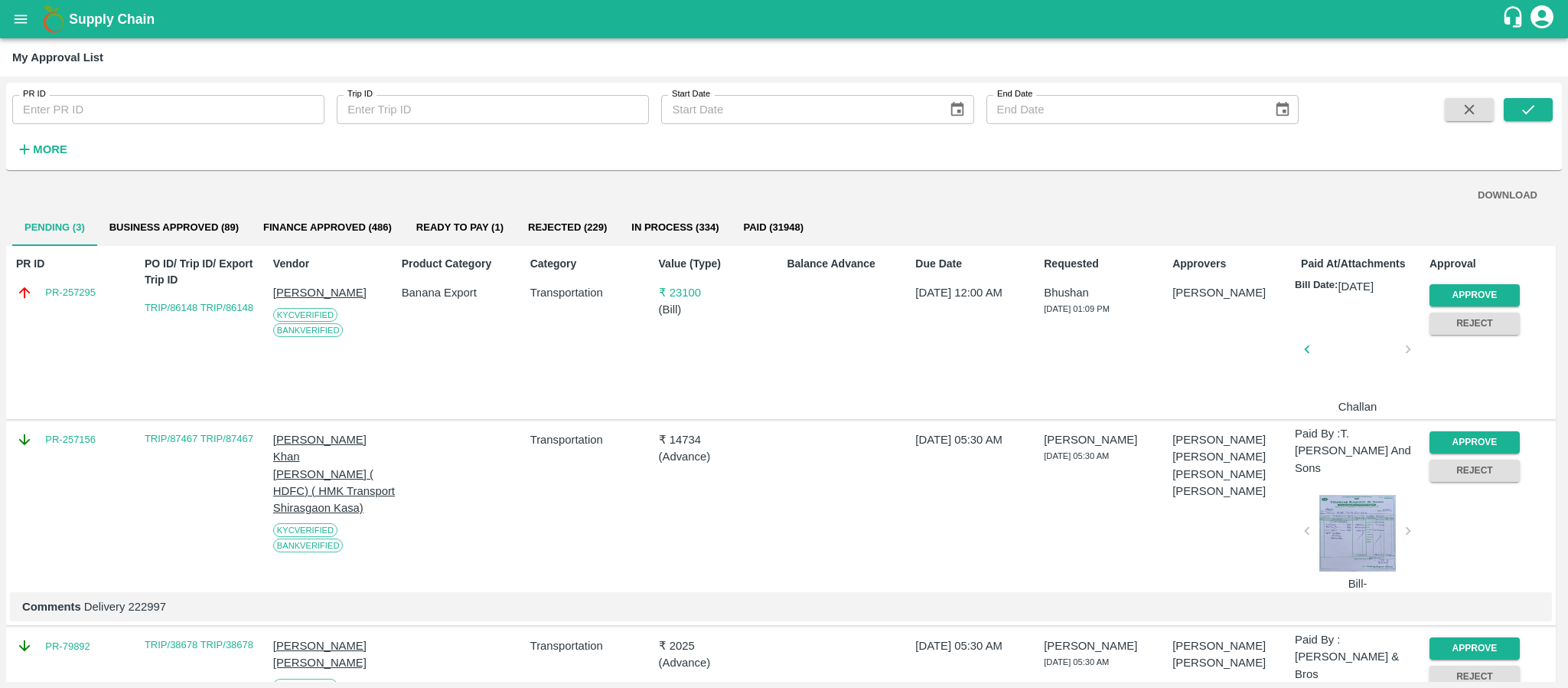
click at [1457, 283] on div "Approve" at bounding box center [1471, 292] width 96 height 28
click at [1467, 287] on button "Approve" at bounding box center [1474, 295] width 91 height 22
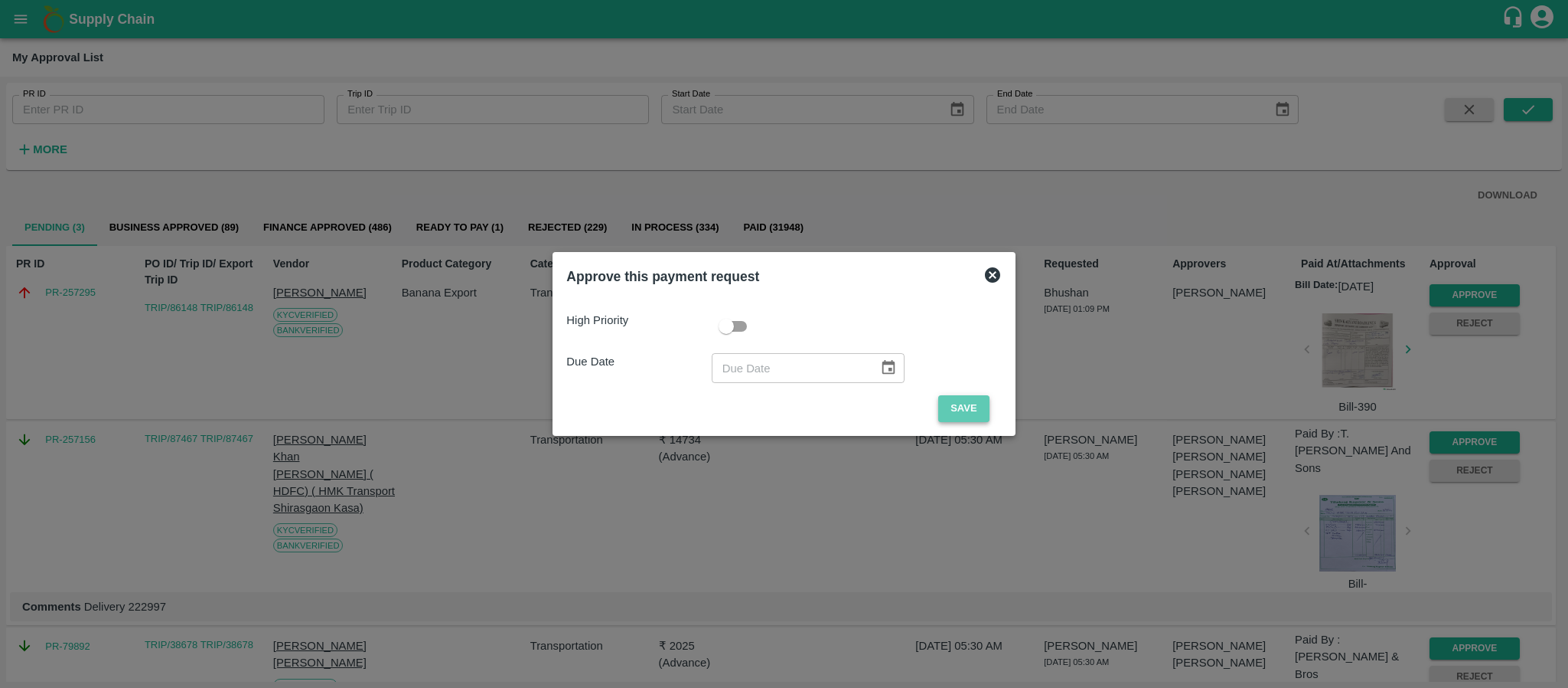
click at [983, 404] on button "Save" at bounding box center [964, 408] width 51 height 27
